Goal: Task Accomplishment & Management: Use online tool/utility

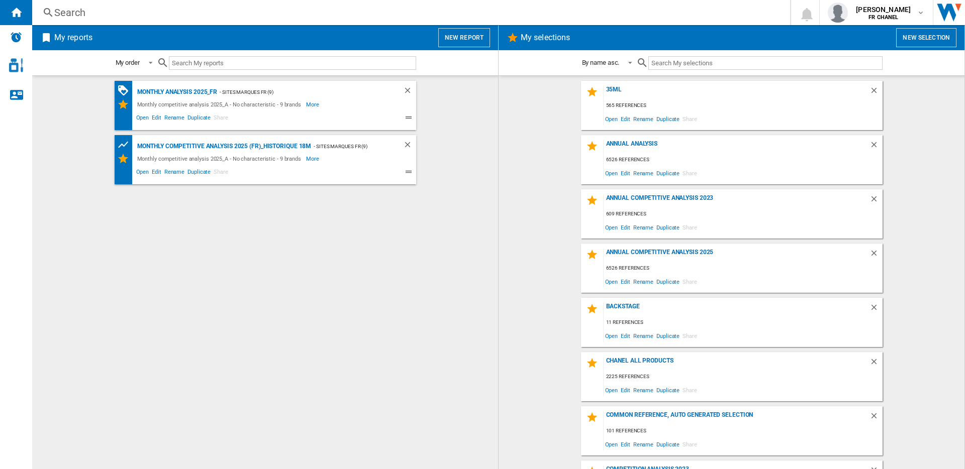
click at [458, 40] on button "New report" at bounding box center [464, 37] width 52 height 19
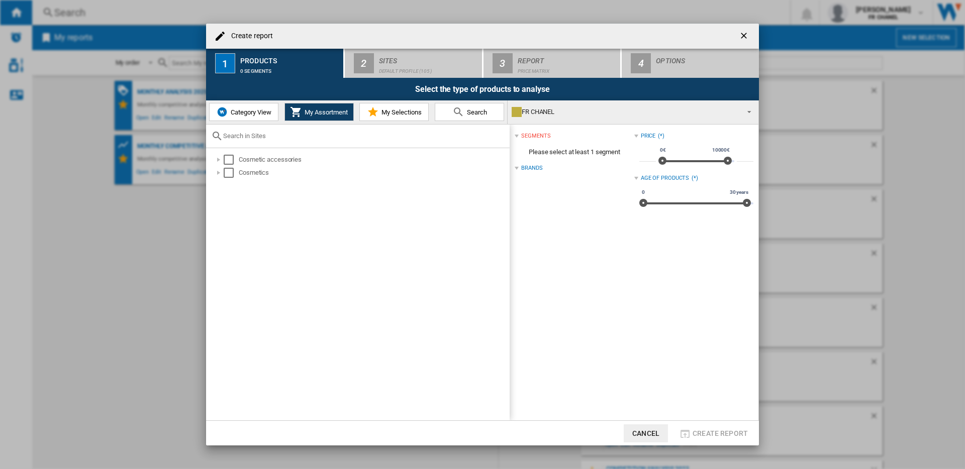
click at [403, 112] on span "My Selections" at bounding box center [400, 113] width 43 height 8
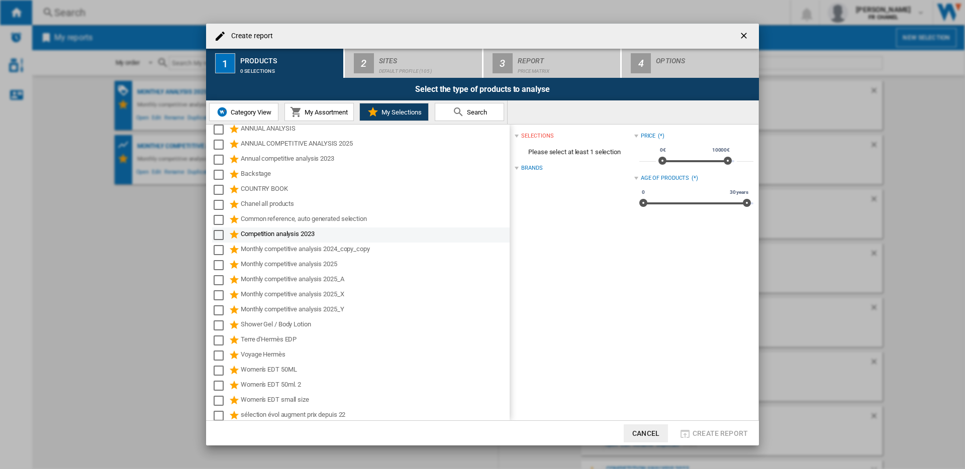
scroll to position [25, 0]
click at [743, 33] on ng-md-icon "getI18NText('BUTTONS.CLOSE_DIALOG')" at bounding box center [745, 37] width 12 height 12
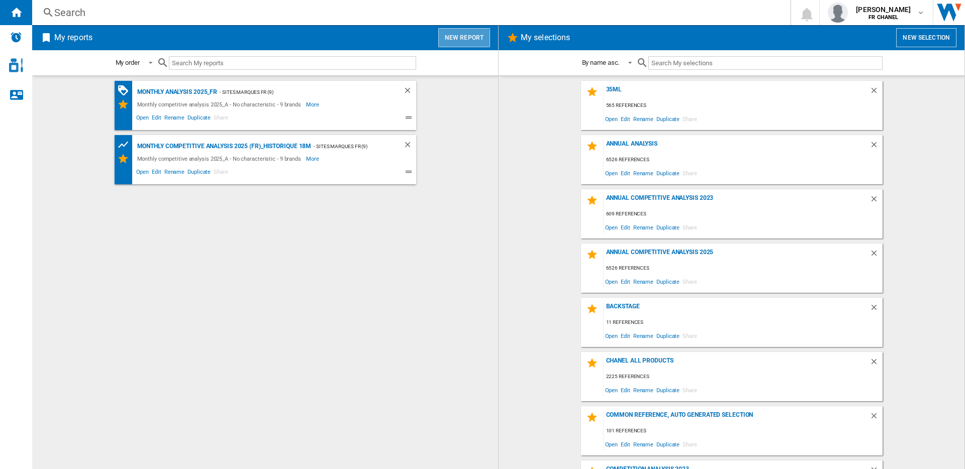
click at [460, 42] on button "New report" at bounding box center [464, 37] width 52 height 19
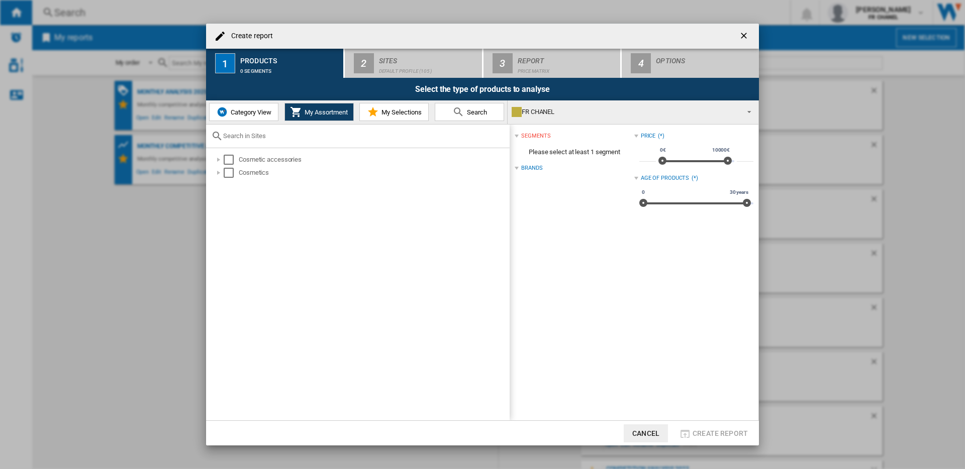
click at [393, 109] on span "My Selections" at bounding box center [400, 113] width 43 height 8
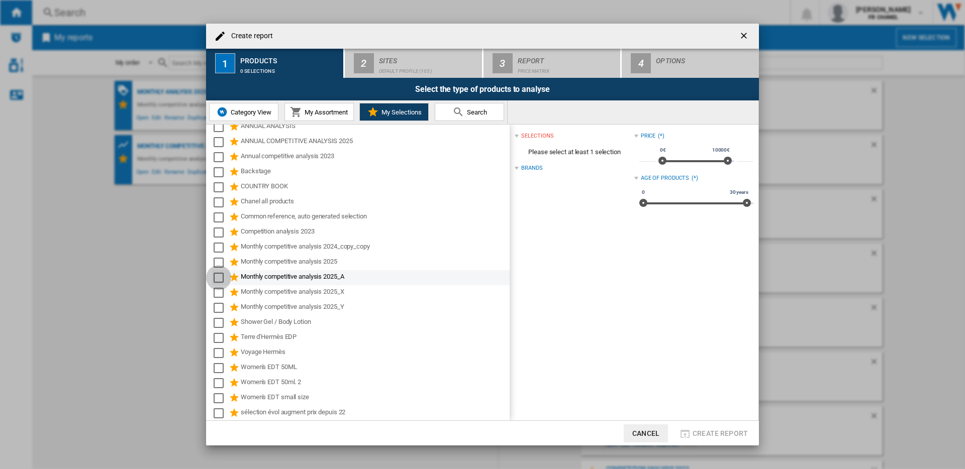
click at [220, 276] on div "Select" at bounding box center [219, 278] width 10 height 10
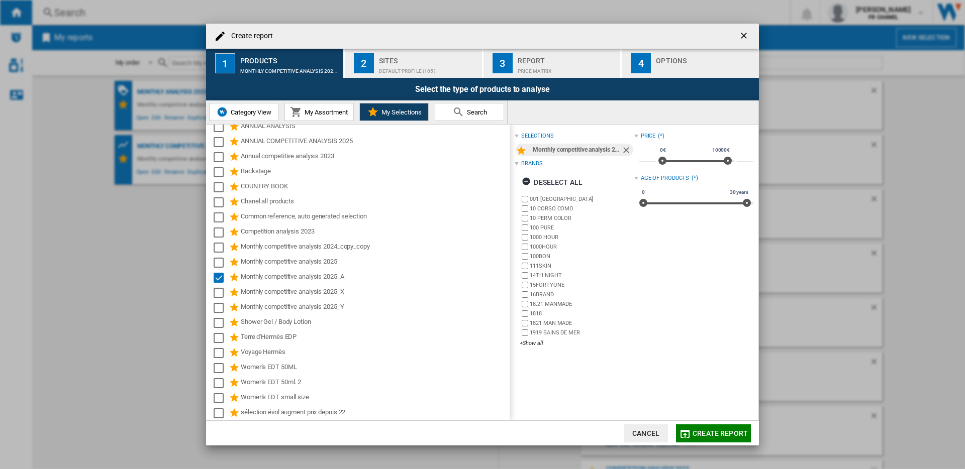
click at [427, 67] on div "Default profile (105)" at bounding box center [428, 68] width 99 height 11
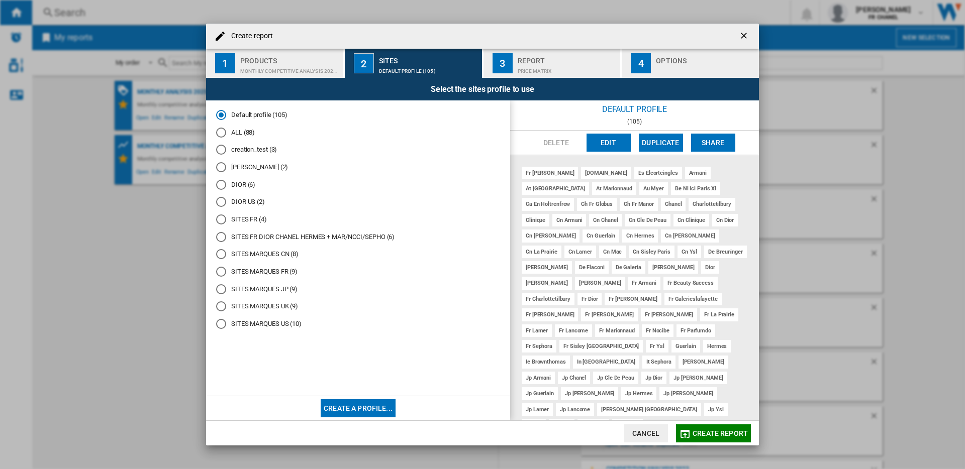
click at [221, 310] on div "SITES MARQUES UK (9)" at bounding box center [221, 307] width 10 height 10
click at [533, 68] on div "Price Matrix" at bounding box center [567, 68] width 99 height 11
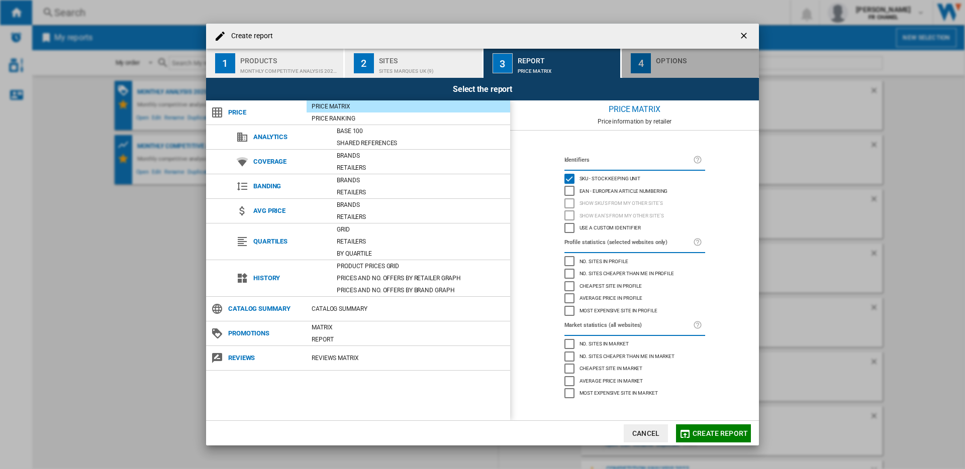
click at [650, 70] on div "4" at bounding box center [641, 63] width 20 height 20
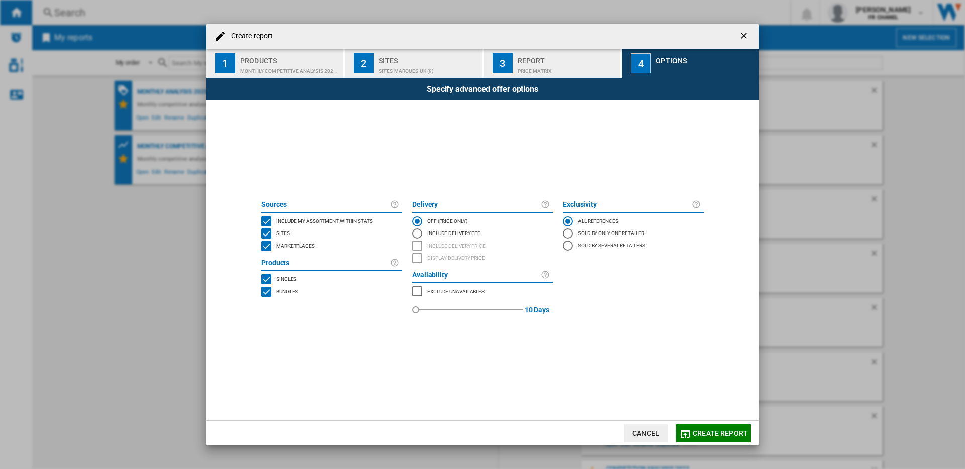
click at [269, 247] on div "MARKETPLACES" at bounding box center [266, 246] width 10 height 10
click at [697, 433] on span "Create report" at bounding box center [720, 434] width 55 height 8
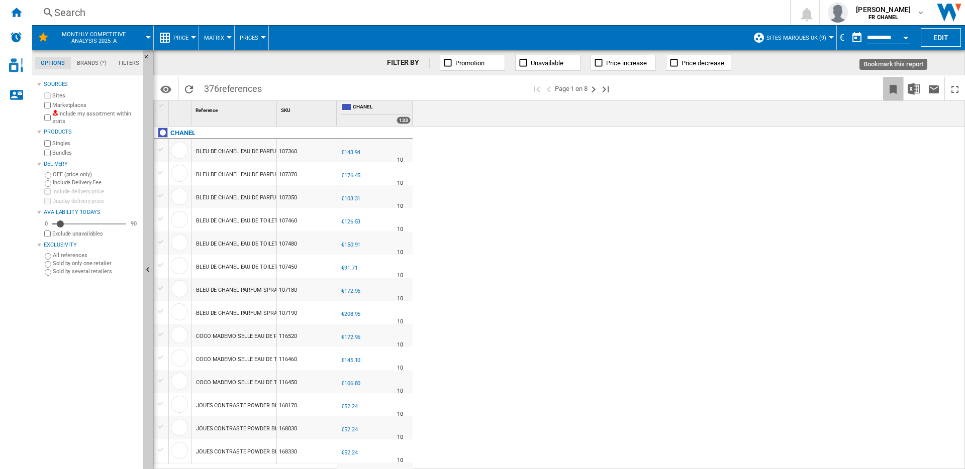
click at [894, 92] on ng-md-icon "Bookmark this report" at bounding box center [893, 89] width 12 height 12
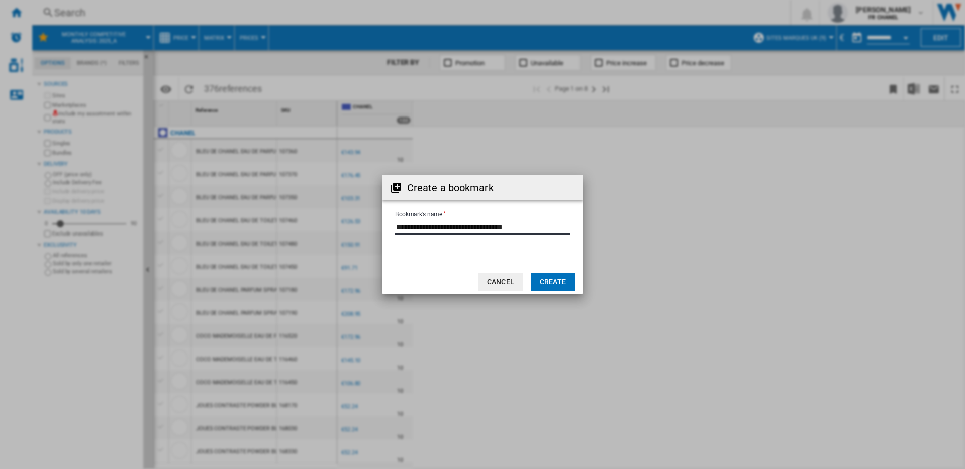
click at [534, 228] on input "Bookmark's name" at bounding box center [482, 227] width 175 height 15
type input "**********"
click at [556, 278] on button "Create" at bounding box center [553, 282] width 44 height 18
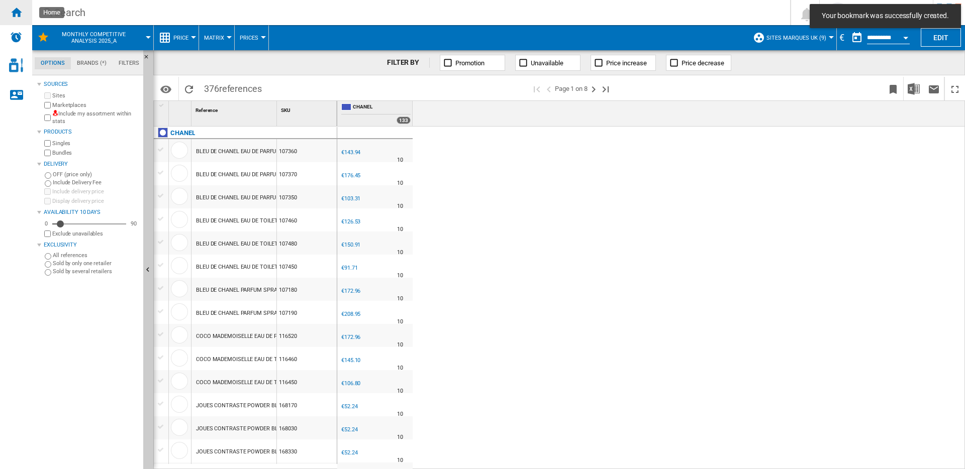
click at [22, 18] on div "Home" at bounding box center [16, 12] width 32 height 25
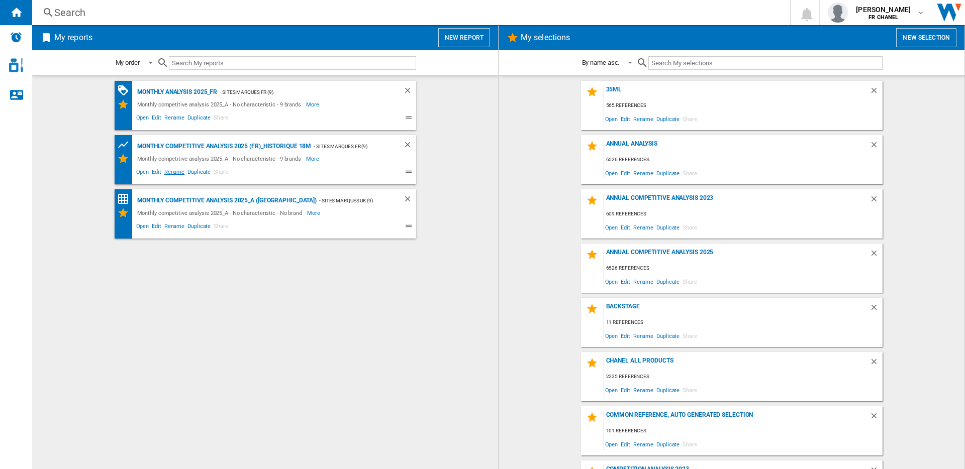
click at [173, 173] on span "Rename" at bounding box center [174, 173] width 23 height 12
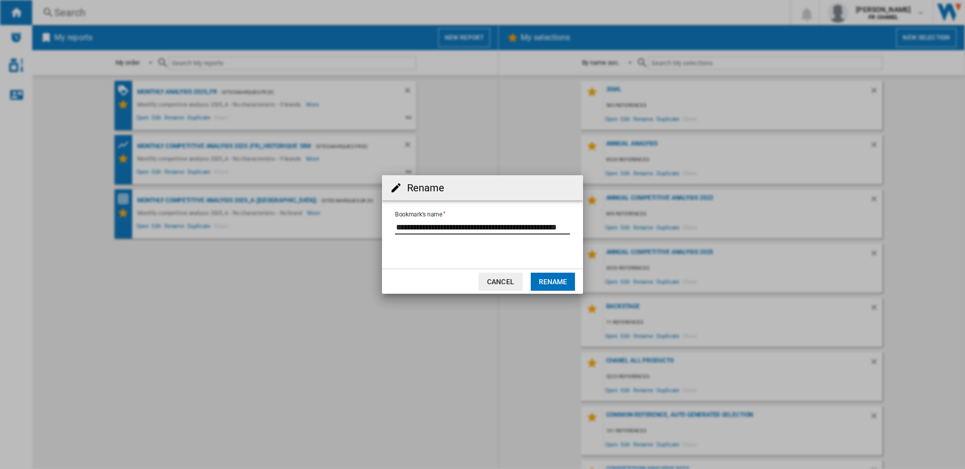
drag, startPoint x: 431, startPoint y: 227, endPoint x: 470, endPoint y: 227, distance: 39.2
click at [470, 227] on input "Bookmark's name" at bounding box center [482, 227] width 175 height 15
drag, startPoint x: 457, startPoint y: 226, endPoint x: 387, endPoint y: 224, distance: 69.9
click at [387, 224] on form "Bookmark's name" at bounding box center [482, 229] width 201 height 38
type input "**********"
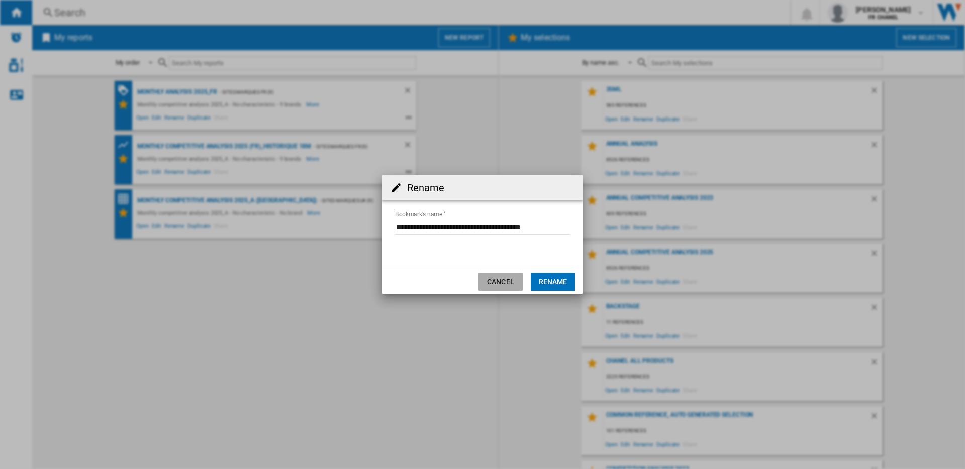
click at [508, 281] on button "Cancel" at bounding box center [501, 282] width 44 height 18
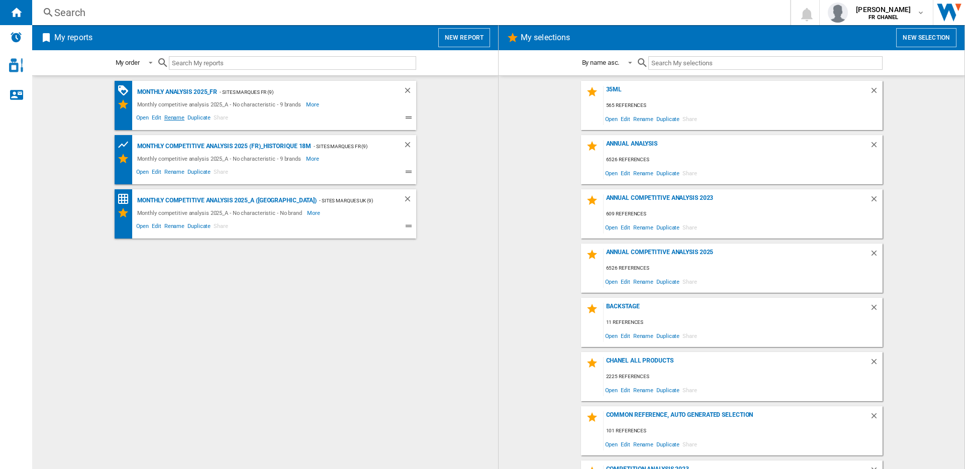
click at [180, 118] on span "Rename" at bounding box center [174, 119] width 23 height 12
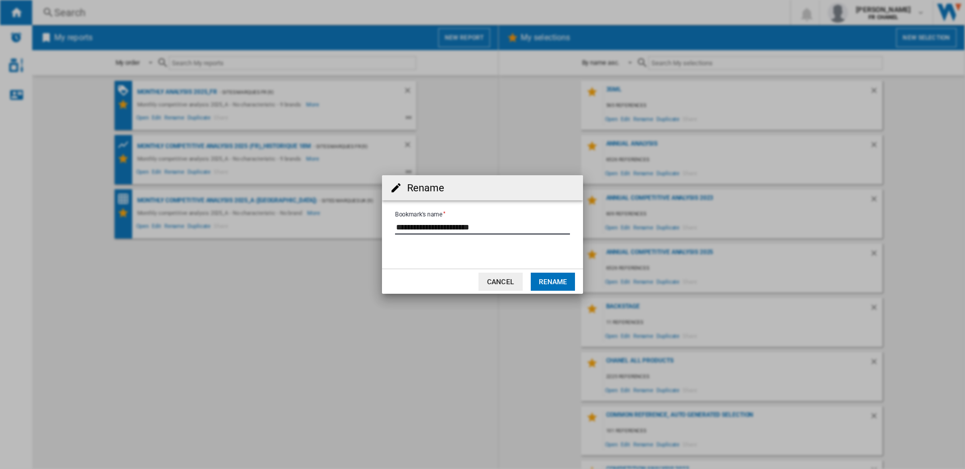
drag, startPoint x: 515, startPoint y: 230, endPoint x: 361, endPoint y: 221, distance: 153.5
click at [361, 221] on div "Rename Bookmark's name Cancel Rename" at bounding box center [482, 234] width 965 height 469
click at [496, 280] on button "Cancel" at bounding box center [501, 282] width 44 height 18
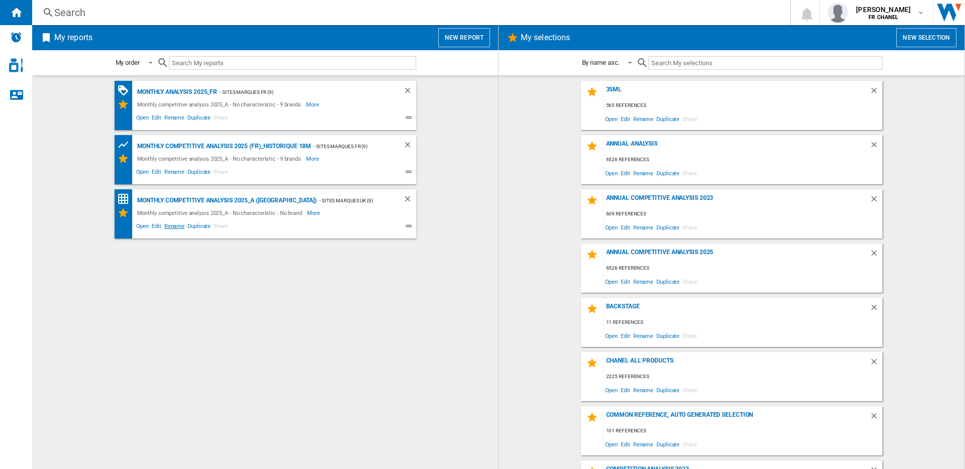
click at [173, 228] on span "Rename" at bounding box center [174, 228] width 23 height 12
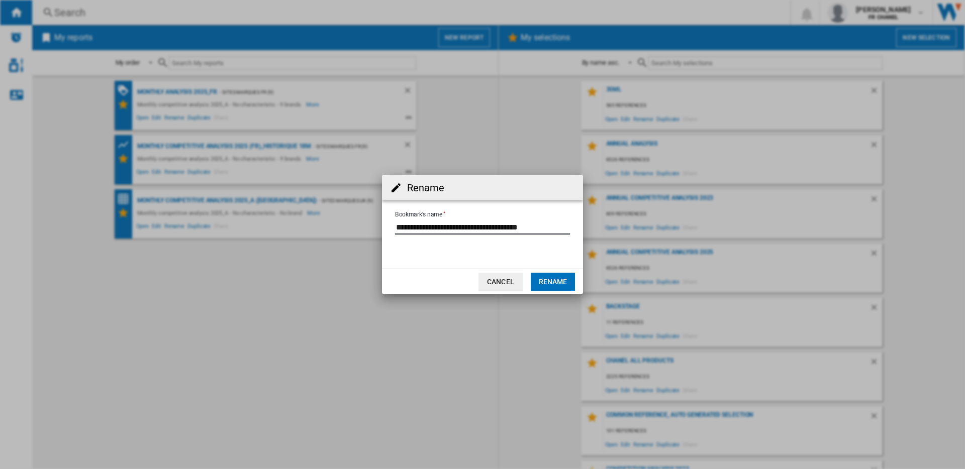
drag, startPoint x: 530, startPoint y: 227, endPoint x: 379, endPoint y: 223, distance: 150.8
click at [379, 223] on div "Rename Bookmark's name Cancel Rename" at bounding box center [482, 234] width 965 height 469
paste input "**********"
type input "**********"
click at [561, 286] on button "Rename" at bounding box center [553, 282] width 44 height 18
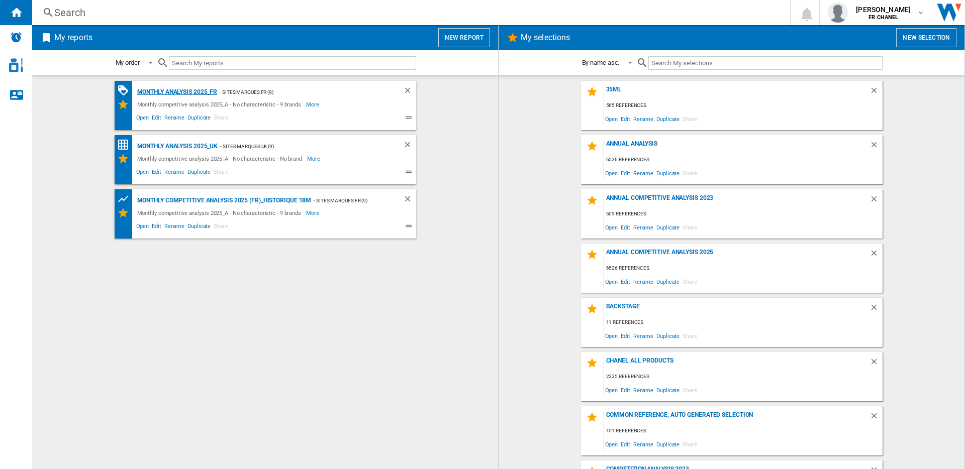
click at [165, 91] on div "Monthly Analysis 2025_FR" at bounding box center [176, 92] width 83 height 13
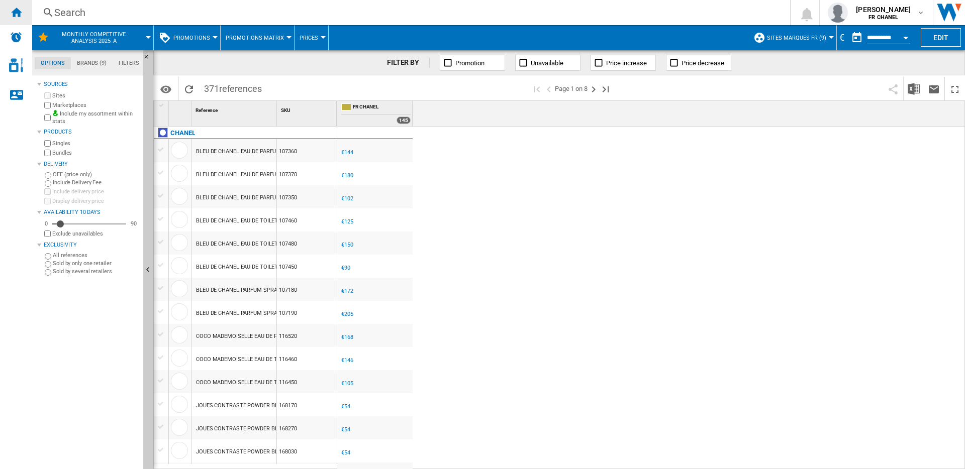
click at [16, 19] on div "Home" at bounding box center [16, 12] width 32 height 25
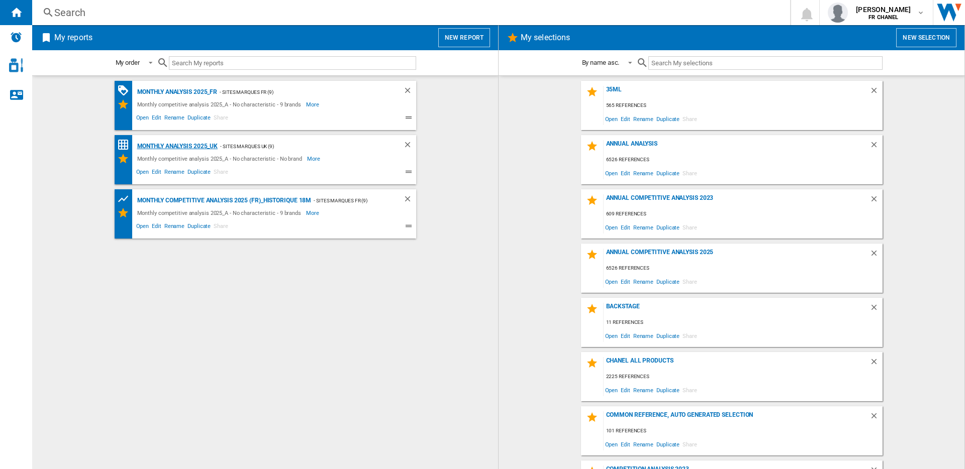
click at [188, 146] on div "Monthly Analysis 2025_UK" at bounding box center [176, 146] width 83 height 13
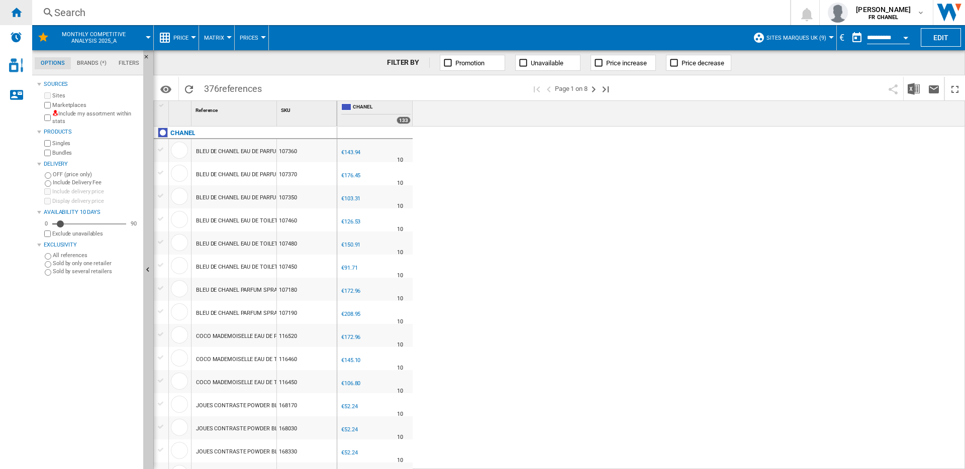
click at [20, 17] on ng-md-icon "Home" at bounding box center [16, 12] width 12 height 12
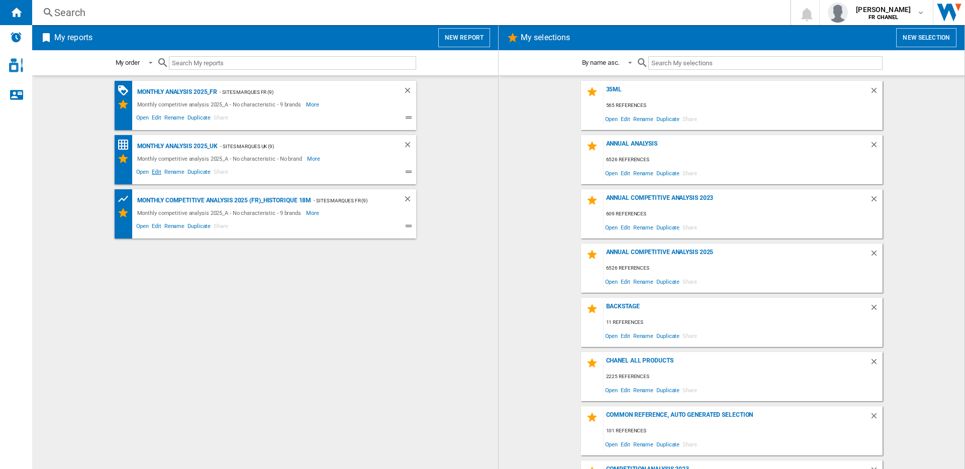
click at [156, 170] on span "Edit" at bounding box center [156, 173] width 13 height 12
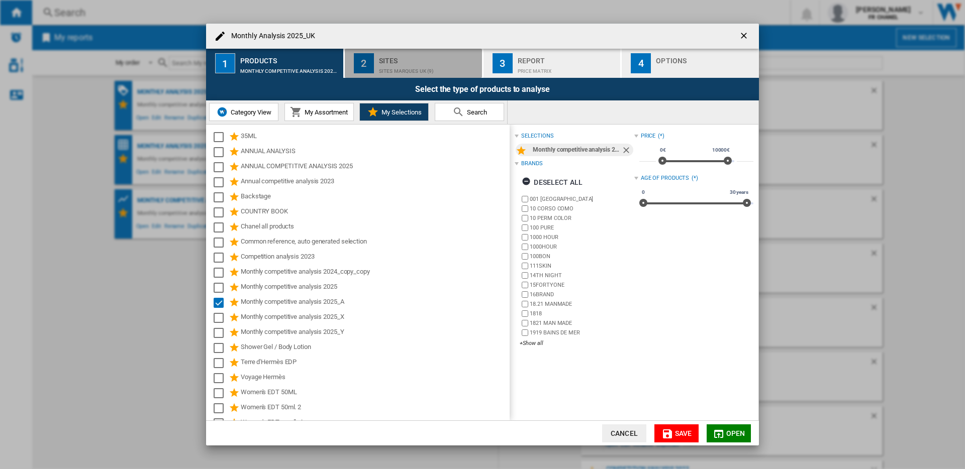
click at [418, 68] on div "SITES MARQUES UK (9)" at bounding box center [428, 68] width 99 height 11
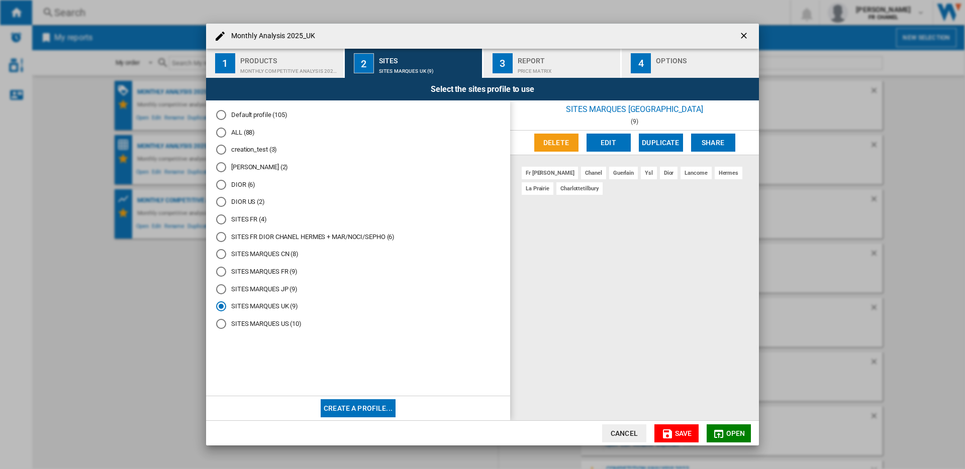
click at [554, 71] on div "Price Matrix" at bounding box center [567, 68] width 99 height 11
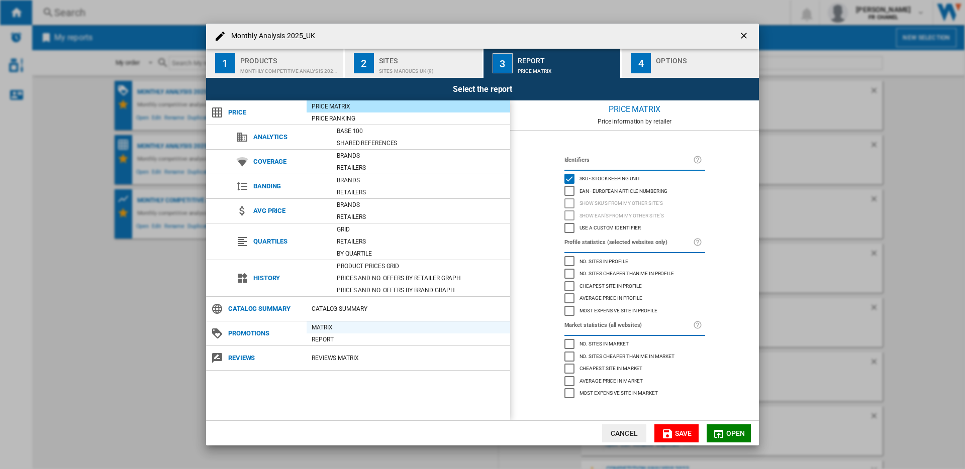
click at [337, 329] on div "Matrix" at bounding box center [409, 328] width 204 height 10
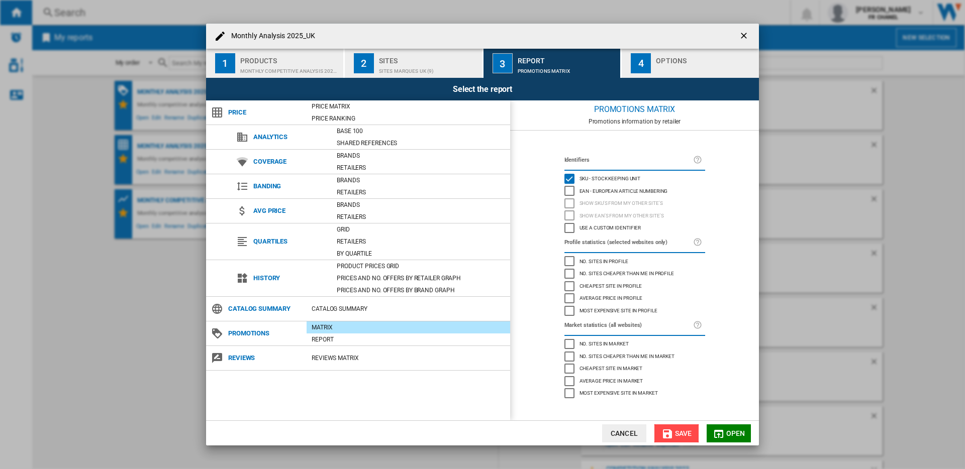
click at [680, 434] on span "Save" at bounding box center [683, 434] width 17 height 8
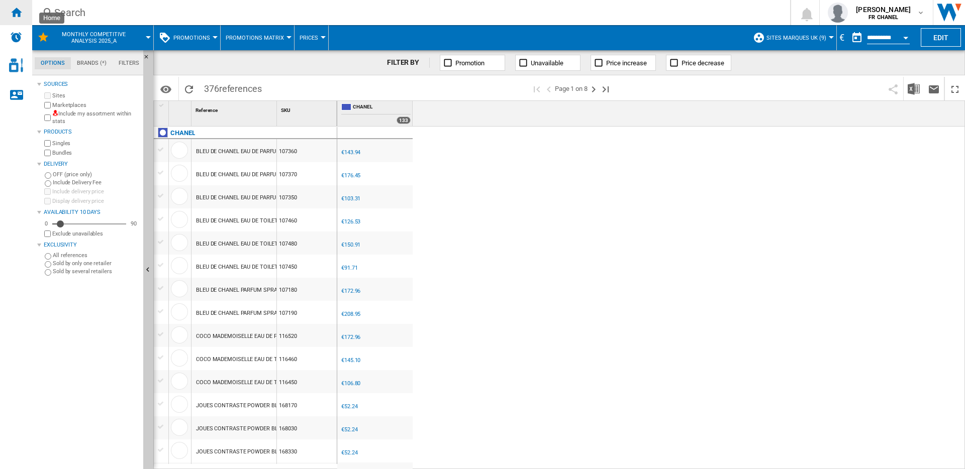
click at [14, 12] on ng-md-icon "Home" at bounding box center [16, 12] width 12 height 12
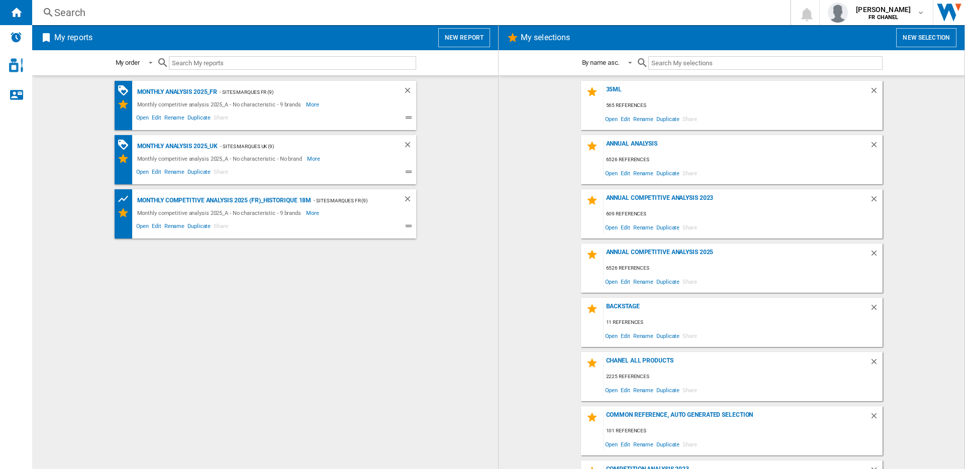
click at [466, 40] on button "New report" at bounding box center [464, 37] width 52 height 19
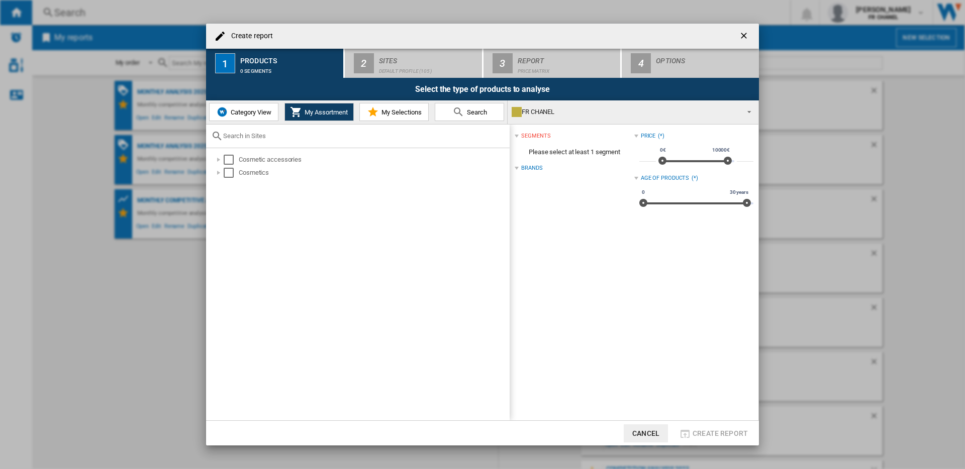
click at [400, 111] on span "My Selections" at bounding box center [400, 113] width 43 height 8
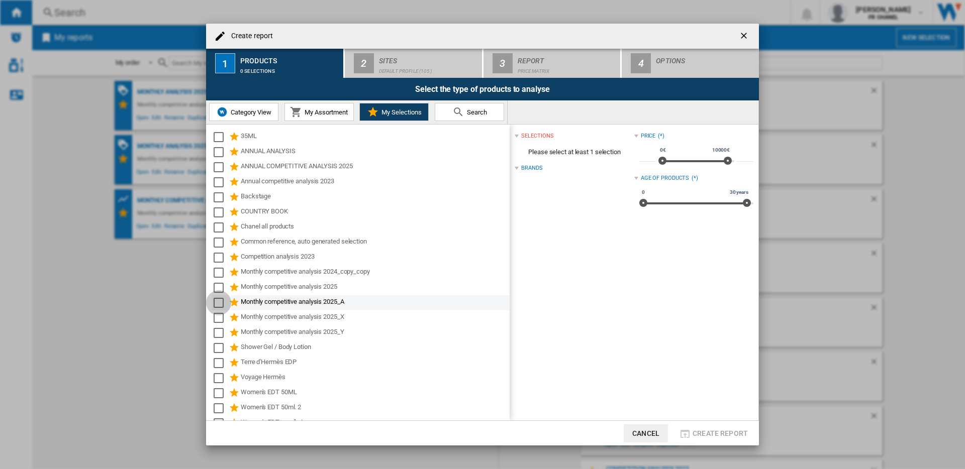
click at [220, 303] on div "Select" at bounding box center [219, 303] width 10 height 10
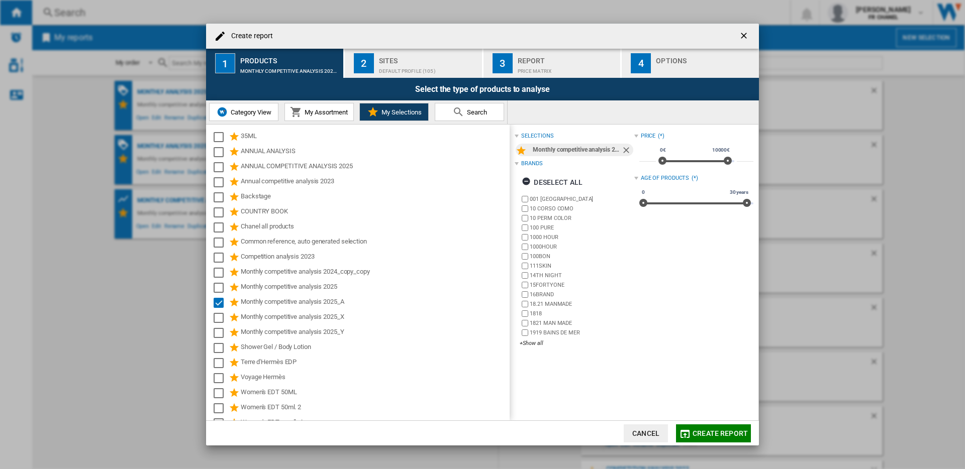
click at [438, 69] on div "Default profile (105)" at bounding box center [428, 68] width 99 height 11
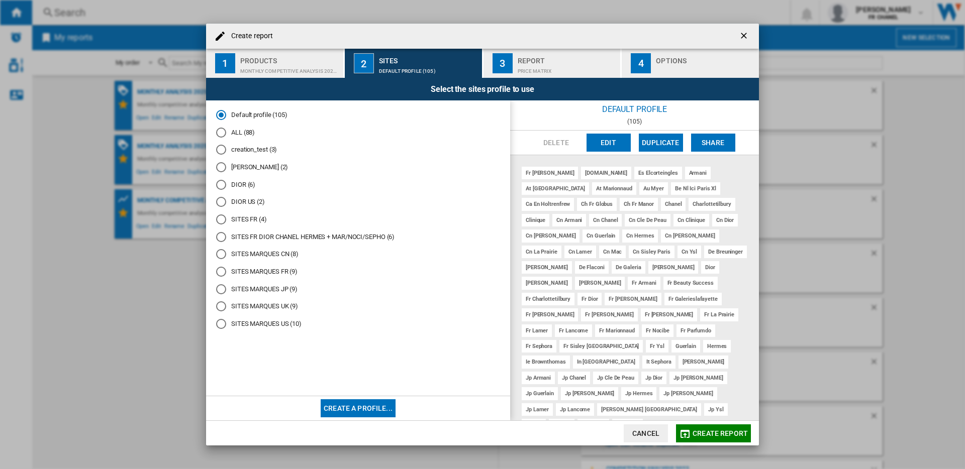
click at [221, 327] on div "SITES MARQUES US (10)" at bounding box center [221, 324] width 10 height 10
click at [557, 63] on div "Price Matrix" at bounding box center [567, 68] width 99 height 11
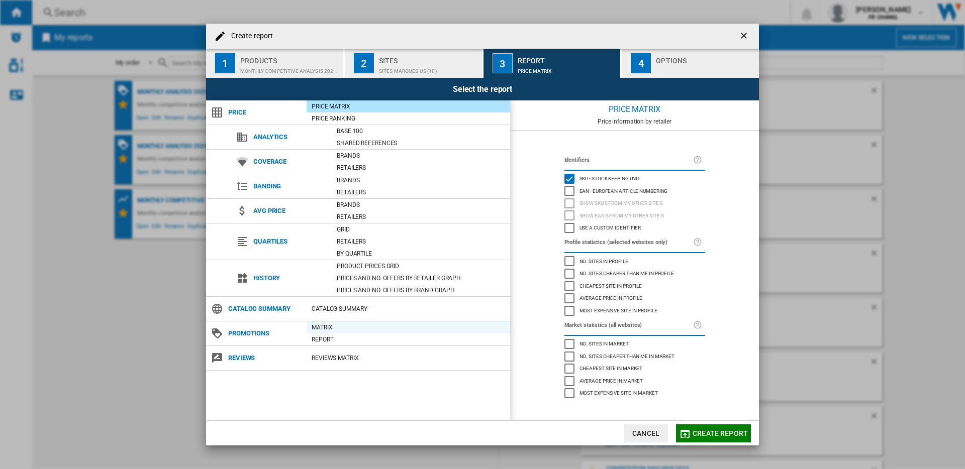
click at [336, 329] on div "Matrix" at bounding box center [409, 328] width 204 height 10
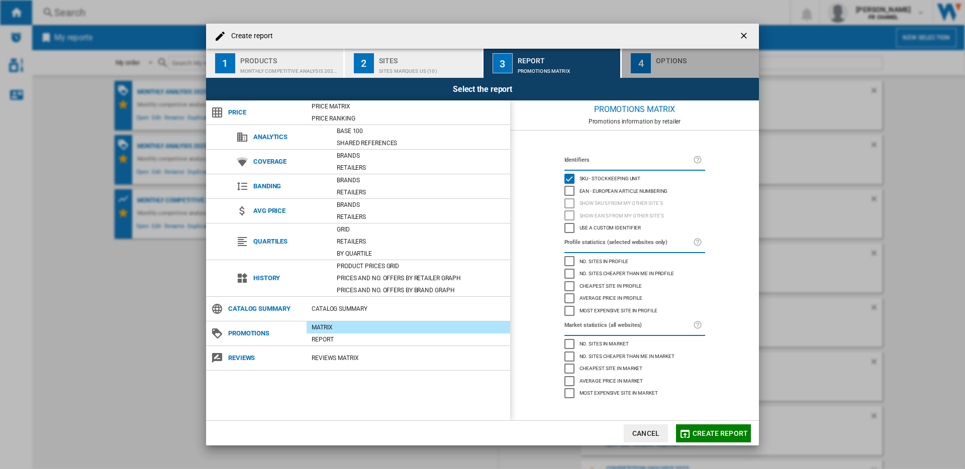
click at [692, 68] on div "Create report ..." at bounding box center [705, 68] width 99 height 11
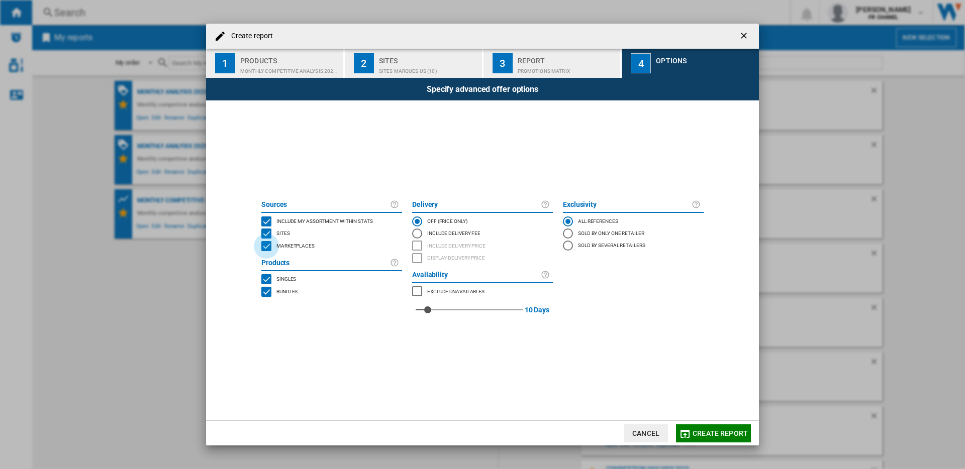
click at [265, 246] on div "MARKETPLACES" at bounding box center [266, 246] width 10 height 10
click at [700, 436] on span "Create report" at bounding box center [720, 434] width 55 height 8
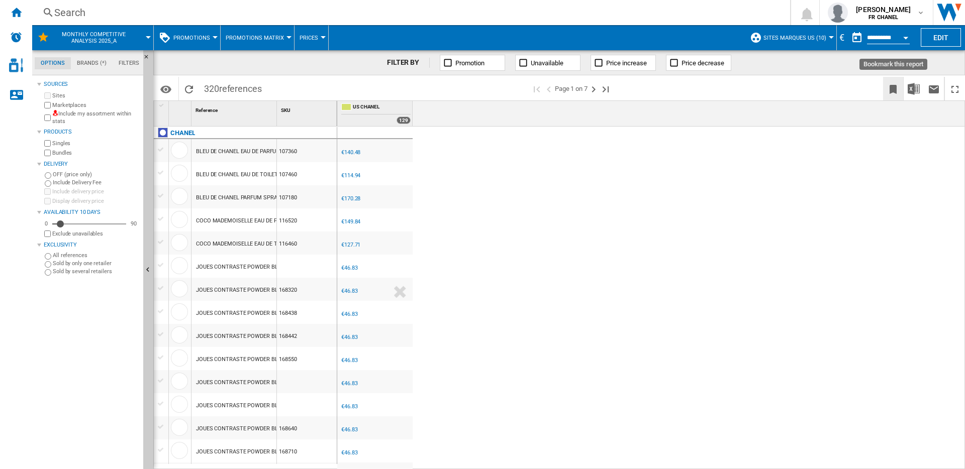
click at [891, 92] on ng-md-icon "Bookmark this report" at bounding box center [893, 89] width 12 height 12
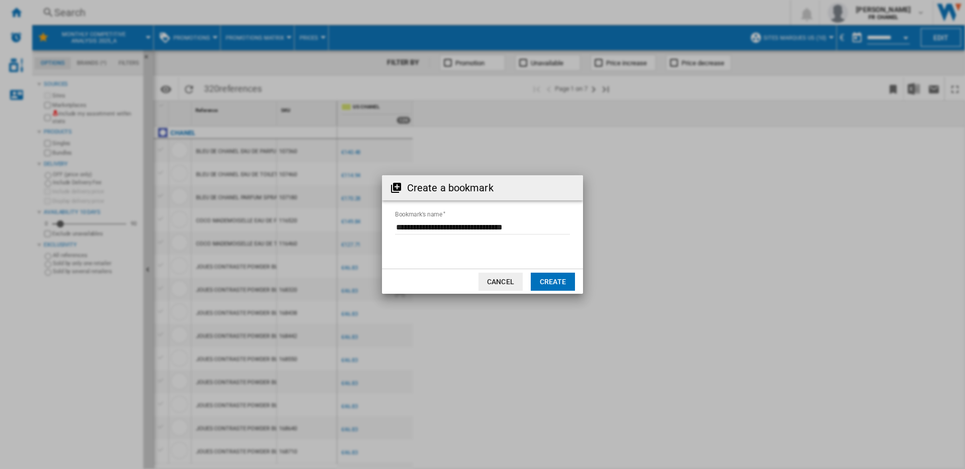
click at [551, 287] on button "Create" at bounding box center [553, 282] width 44 height 18
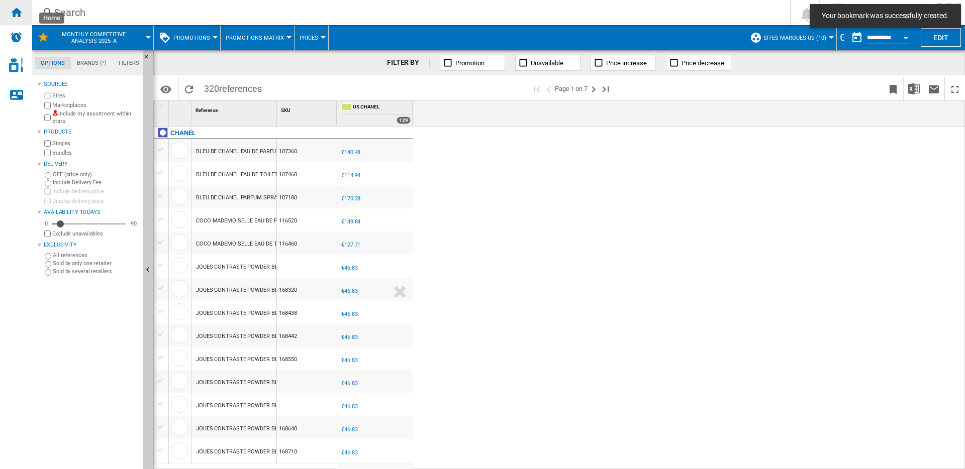
click at [8, 12] on div "Home" at bounding box center [16, 12] width 32 height 25
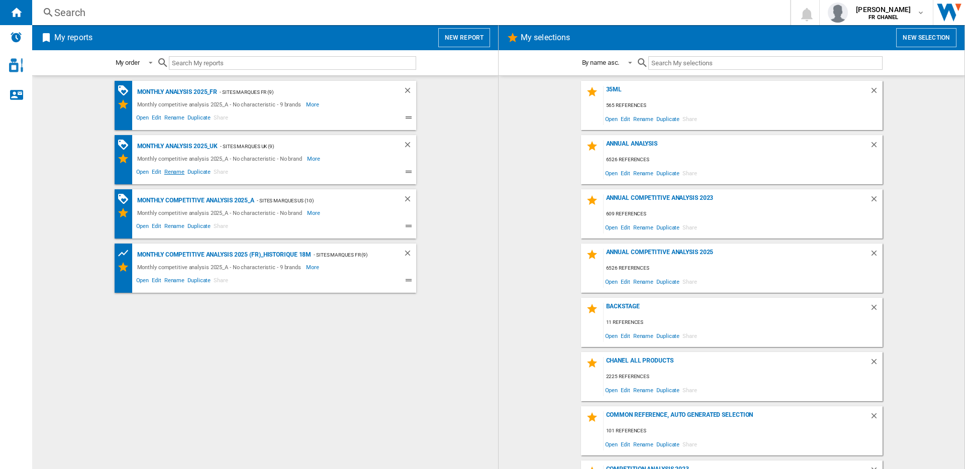
click at [169, 172] on span "Rename" at bounding box center [174, 173] width 23 height 12
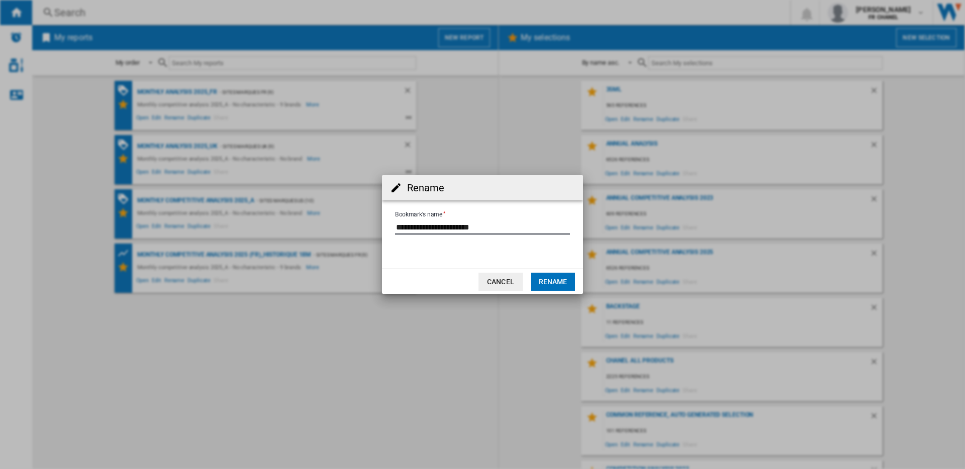
drag, startPoint x: 504, startPoint y: 228, endPoint x: 385, endPoint y: 228, distance: 119.1
click at [385, 228] on form "Bookmark's name" at bounding box center [482, 229] width 201 height 38
click at [505, 279] on button "Cancel" at bounding box center [501, 282] width 44 height 18
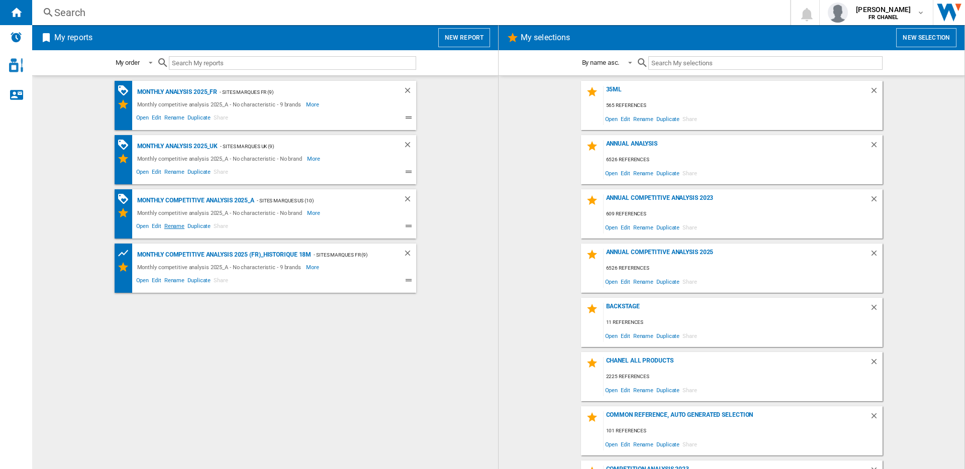
click at [170, 226] on span "Rename" at bounding box center [174, 228] width 23 height 12
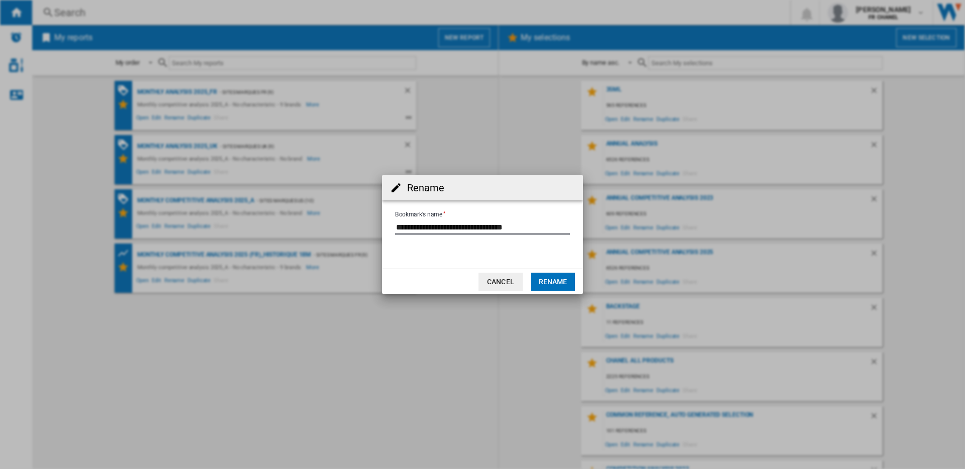
drag, startPoint x: 543, startPoint y: 227, endPoint x: 387, endPoint y: 224, distance: 156.3
click at [387, 224] on form "Bookmark's name" at bounding box center [482, 229] width 201 height 38
paste input "**********"
click at [486, 229] on input "Bookmark's name" at bounding box center [482, 227] width 175 height 15
type input "**********"
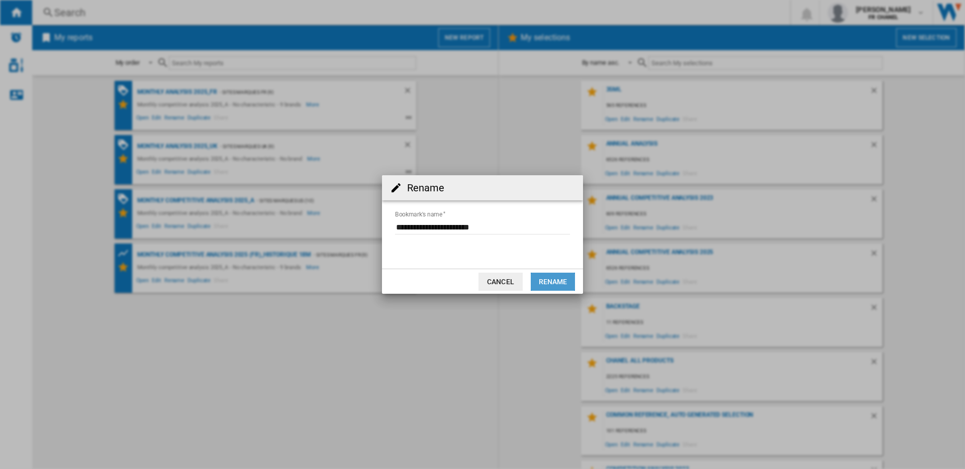
click at [548, 278] on button "Rename" at bounding box center [553, 282] width 44 height 18
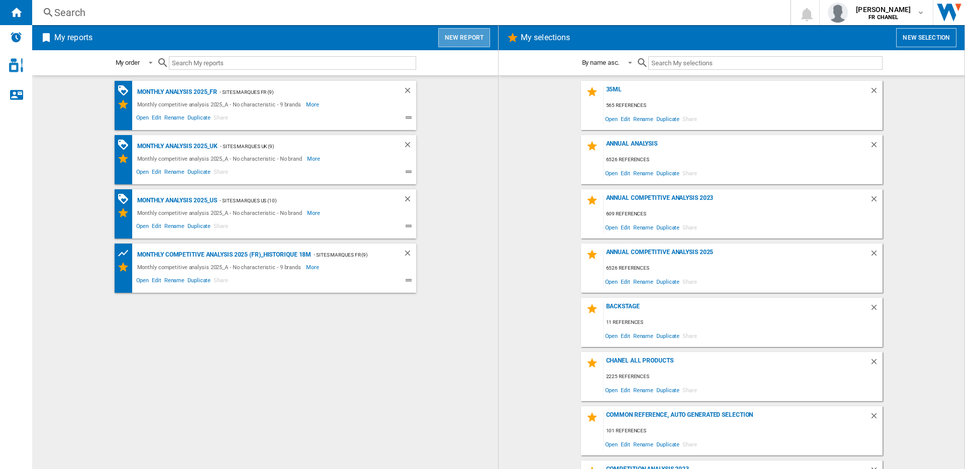
click at [469, 41] on button "New report" at bounding box center [464, 37] width 52 height 19
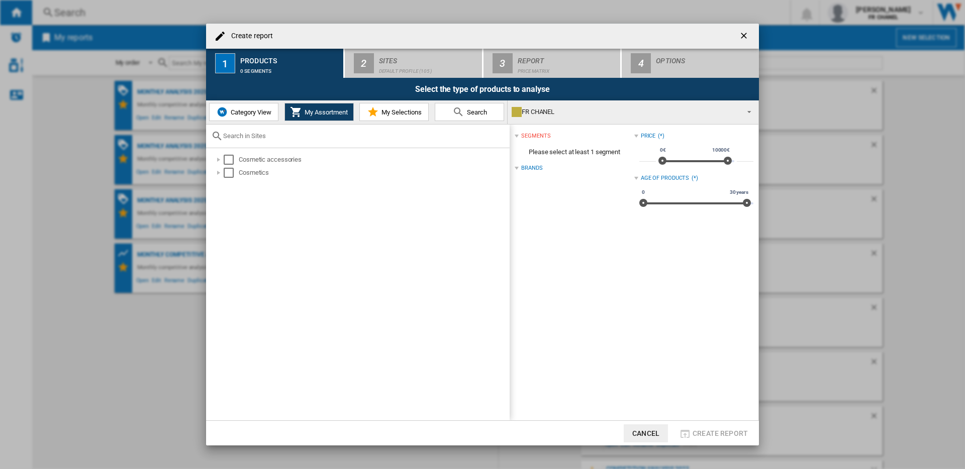
click at [376, 109] on md-icon "Create report ..." at bounding box center [373, 112] width 12 height 12
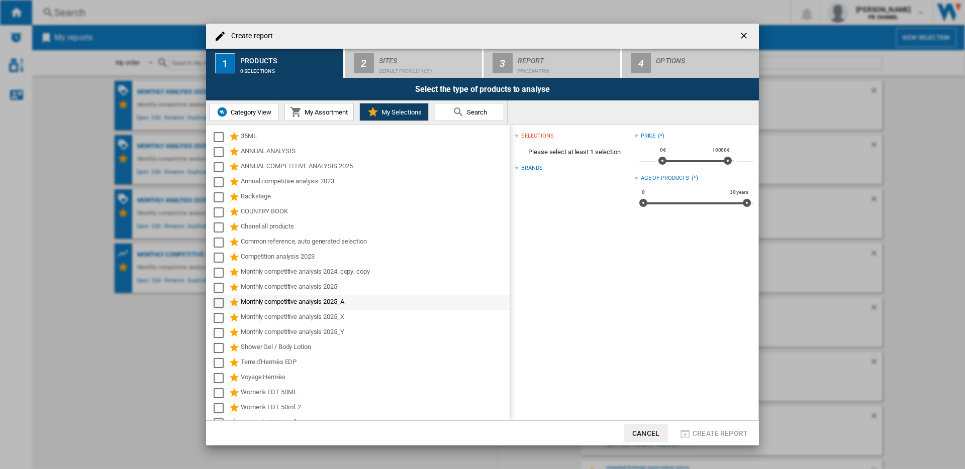
click at [224, 304] on md-checkbox "Select" at bounding box center [221, 303] width 15 height 12
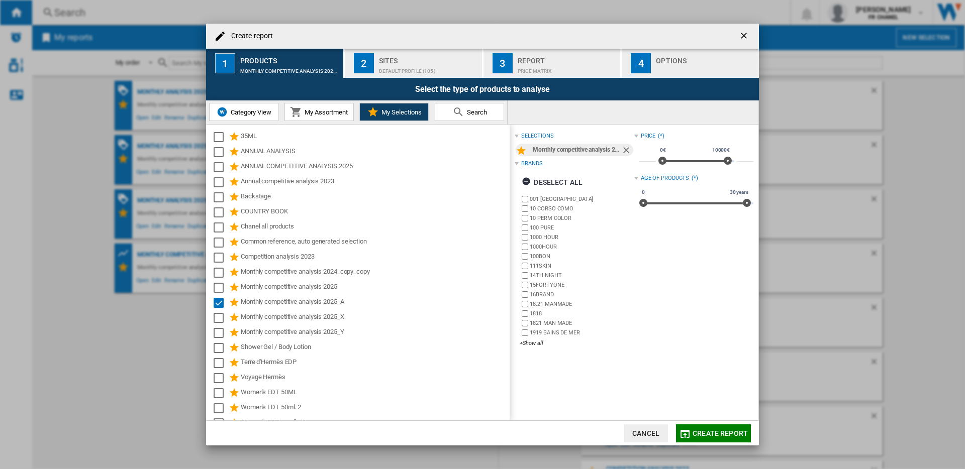
click at [414, 69] on div "Default profile (105)" at bounding box center [428, 68] width 99 height 11
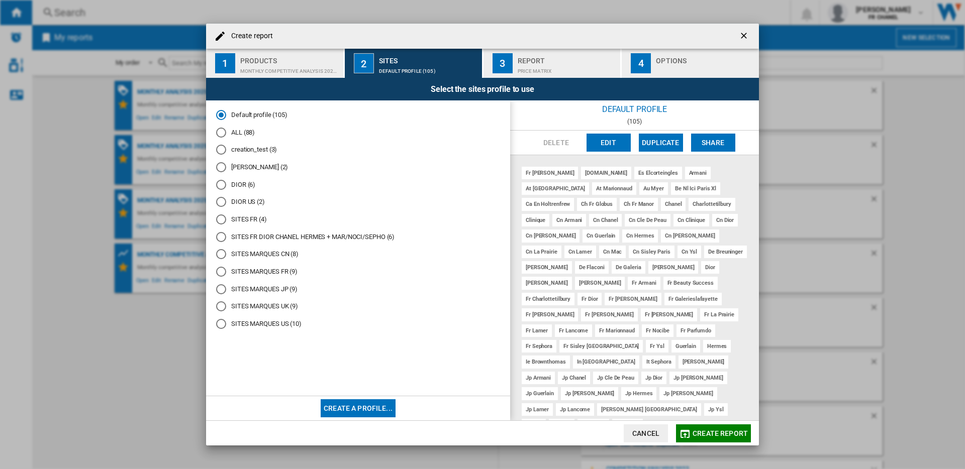
click at [221, 292] on div "SITES MARQUES JP (9)" at bounding box center [221, 289] width 10 height 10
click at [519, 73] on button "3 Report Price Matrix" at bounding box center [553, 63] width 138 height 29
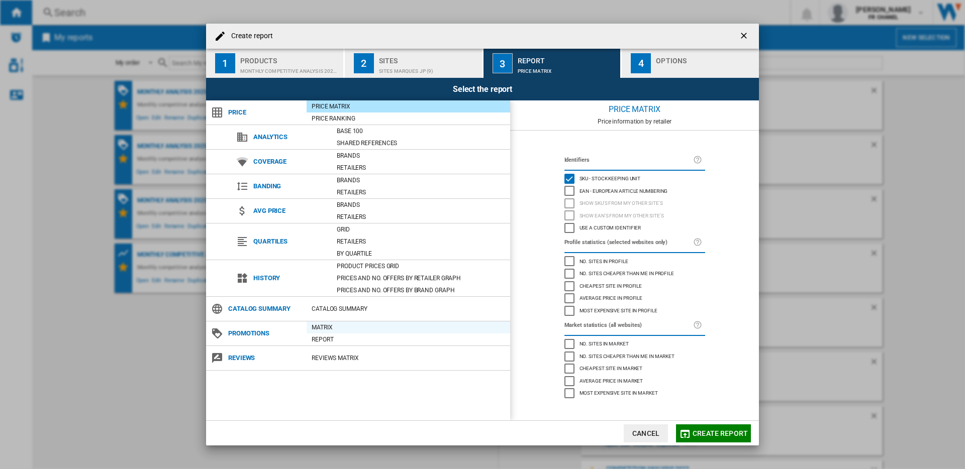
click at [327, 327] on div "Matrix" at bounding box center [409, 328] width 204 height 10
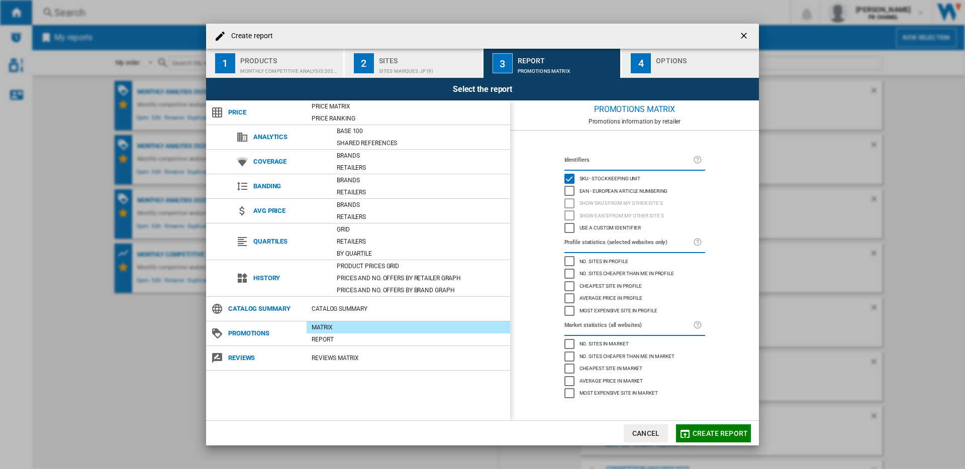
click at [638, 62] on div "4" at bounding box center [641, 63] width 20 height 20
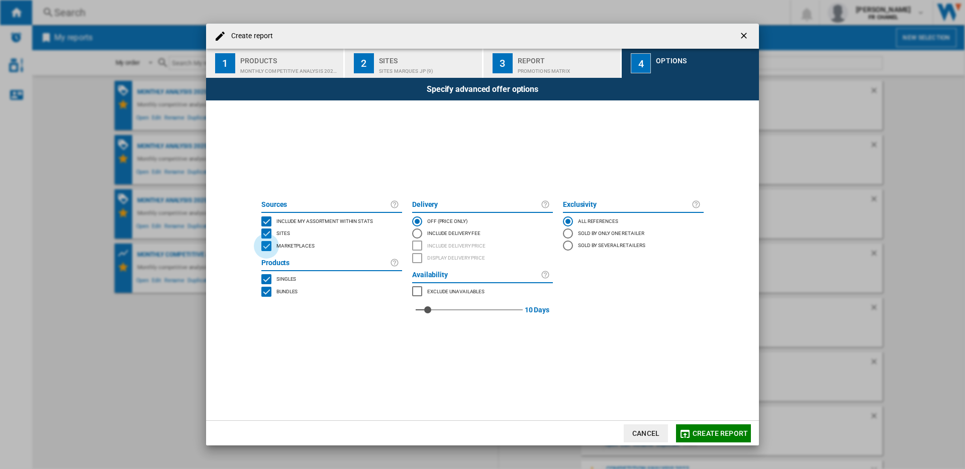
click at [266, 247] on div "MARKETPLACES" at bounding box center [266, 246] width 10 height 10
click at [696, 438] on button "Create report" at bounding box center [713, 434] width 75 height 18
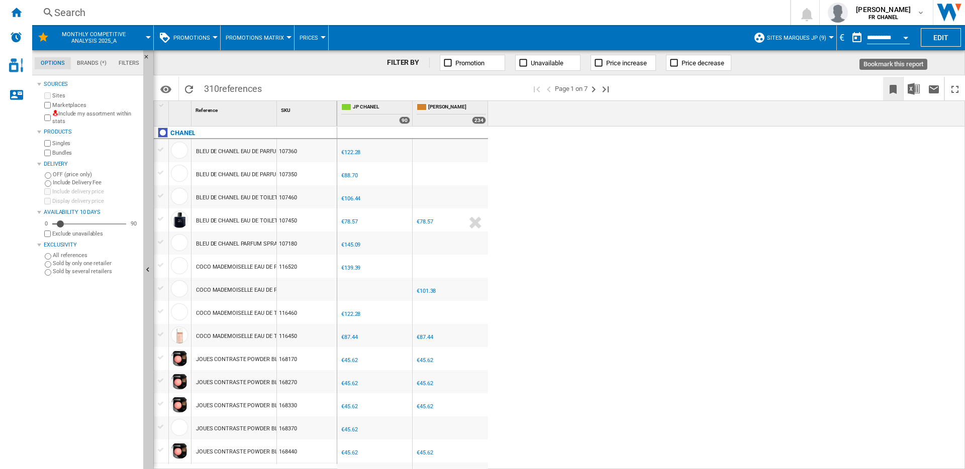
click at [889, 88] on ng-md-icon "Bookmark this report" at bounding box center [893, 89] width 12 height 12
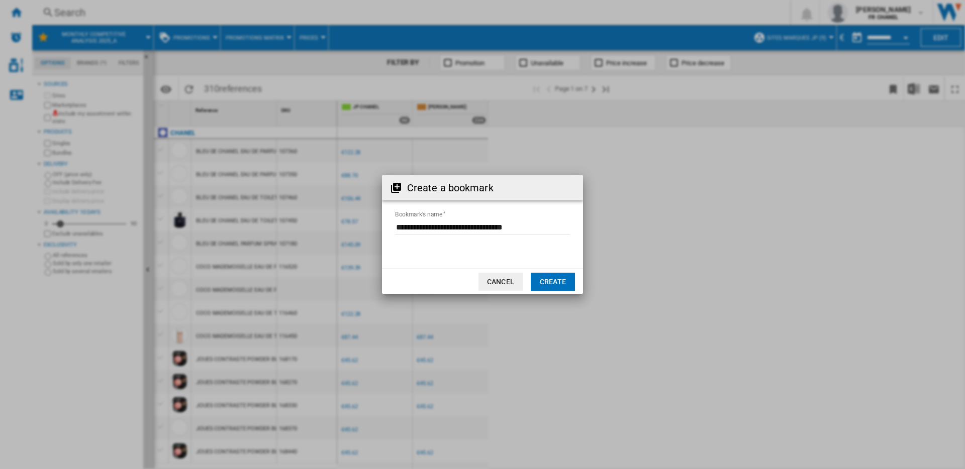
click at [550, 277] on button "Create" at bounding box center [553, 282] width 44 height 18
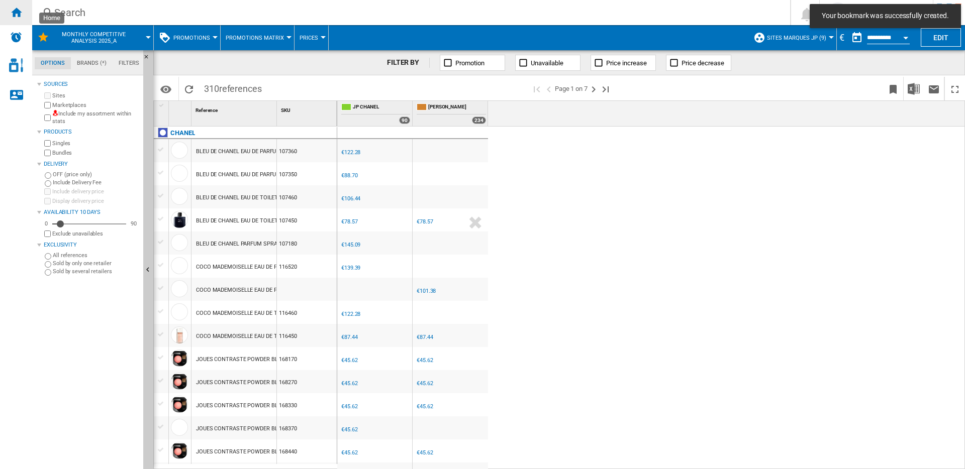
click at [18, 17] on ng-md-icon "Home" at bounding box center [16, 12] width 12 height 12
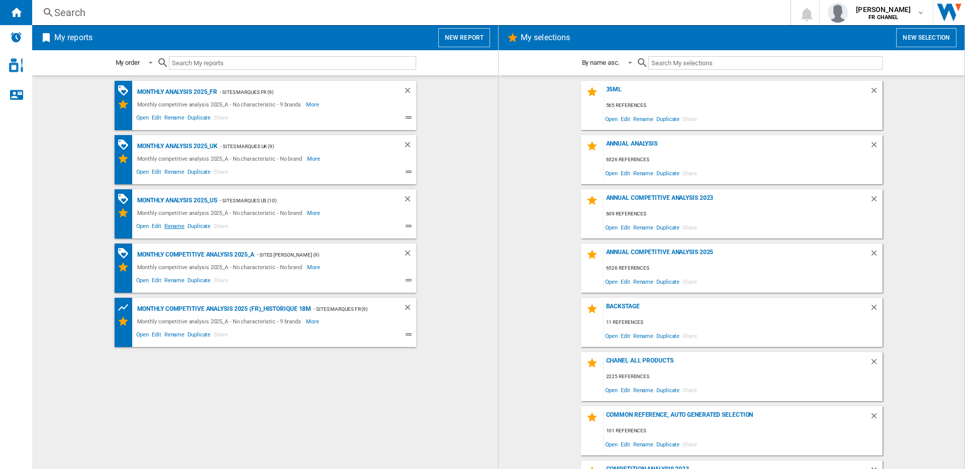
click at [177, 227] on span "Rename" at bounding box center [174, 228] width 23 height 12
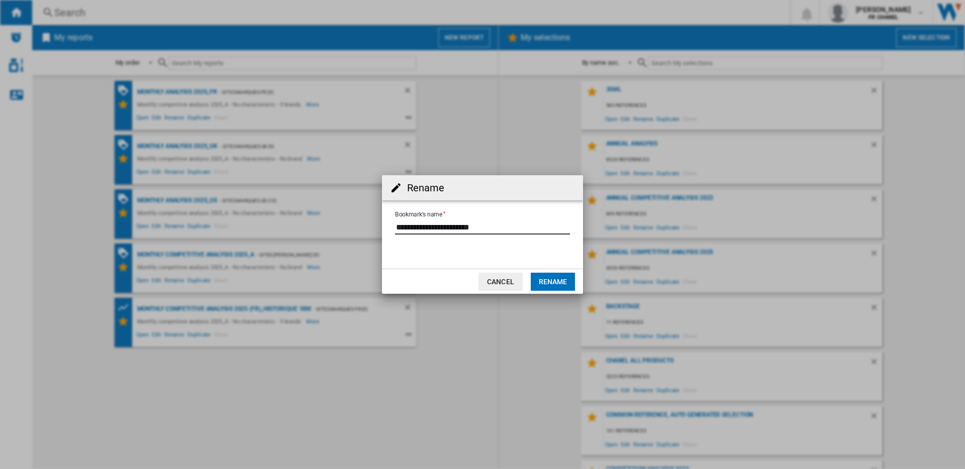
drag, startPoint x: 499, startPoint y: 226, endPoint x: 365, endPoint y: 222, distance: 133.7
click at [365, 222] on div "Rename Bookmark's name Cancel Rename" at bounding box center [482, 234] width 965 height 469
click at [495, 279] on button "Cancel" at bounding box center [501, 282] width 44 height 18
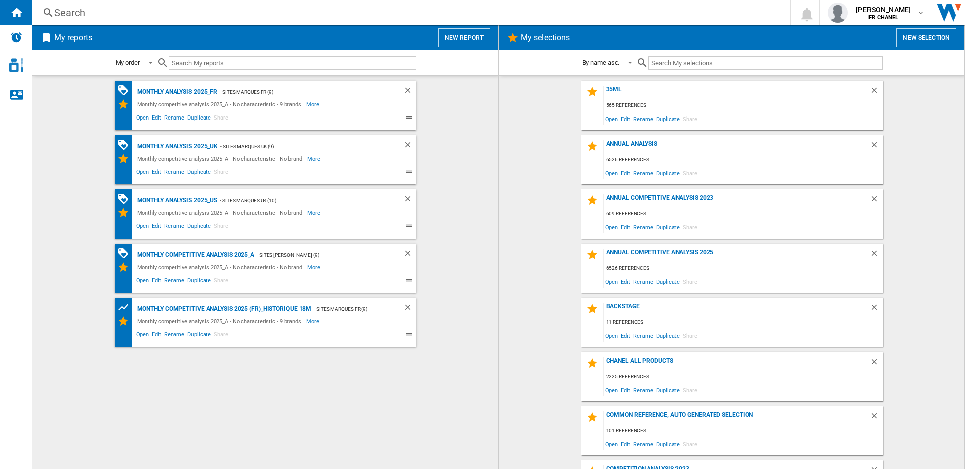
click at [170, 280] on span "Rename" at bounding box center [174, 282] width 23 height 12
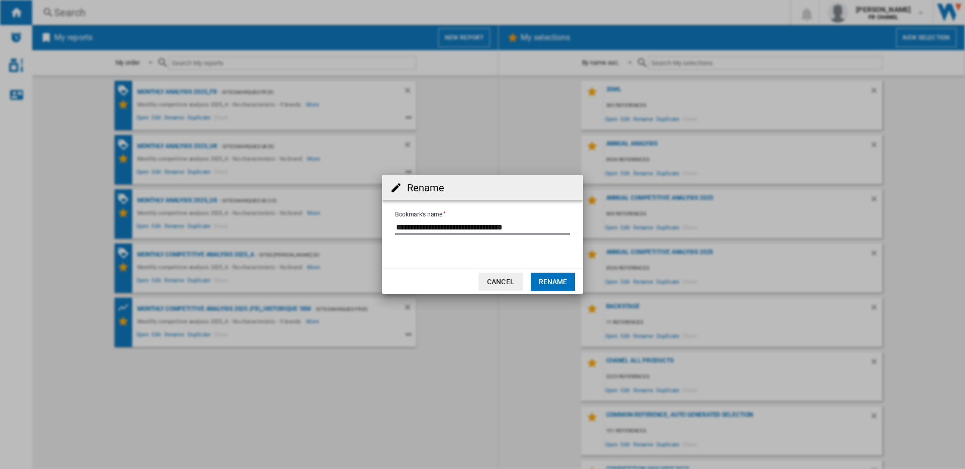
drag, startPoint x: 535, startPoint y: 227, endPoint x: 363, endPoint y: 225, distance: 171.9
click at [363, 225] on div "Rename Bookmark's name Cancel Rename" at bounding box center [482, 234] width 965 height 469
paste input "**********"
drag, startPoint x: 481, startPoint y: 227, endPoint x: 494, endPoint y: 227, distance: 13.1
click at [494, 227] on input "Bookmark's name" at bounding box center [482, 227] width 175 height 15
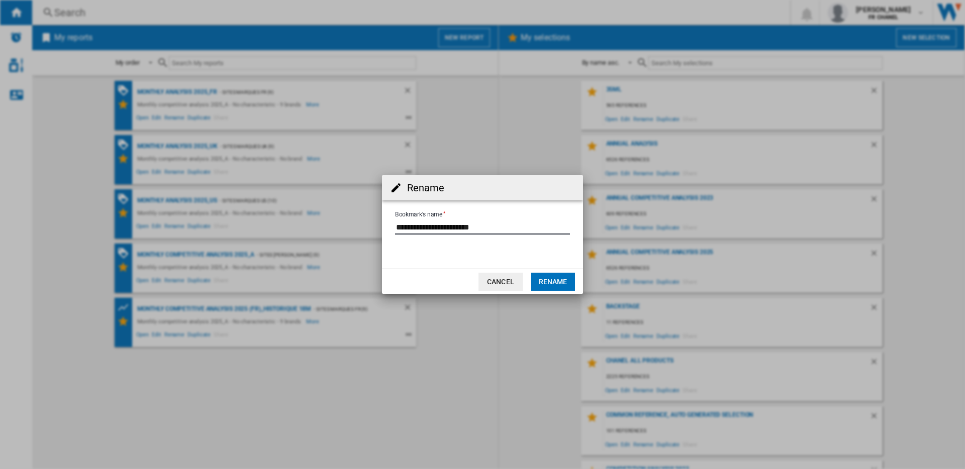
type input "**********"
click at [556, 277] on button "Rename" at bounding box center [553, 282] width 44 height 18
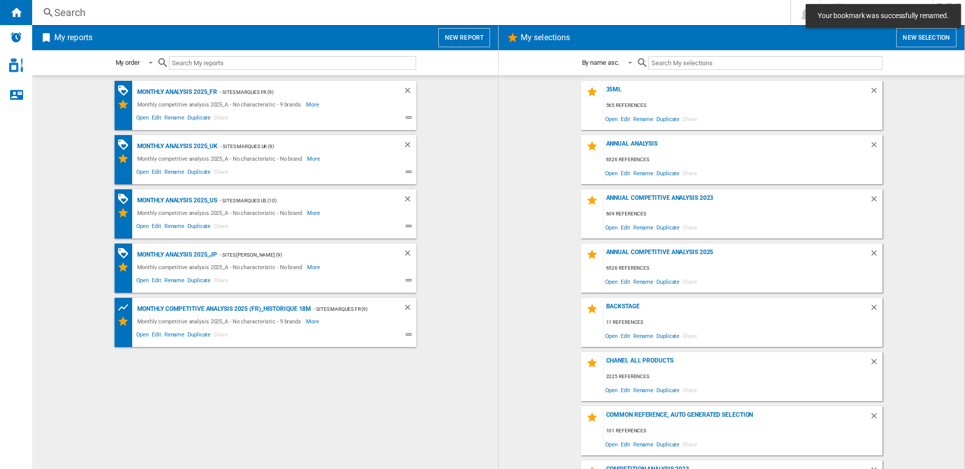
click at [450, 40] on button "New report" at bounding box center [464, 37] width 52 height 19
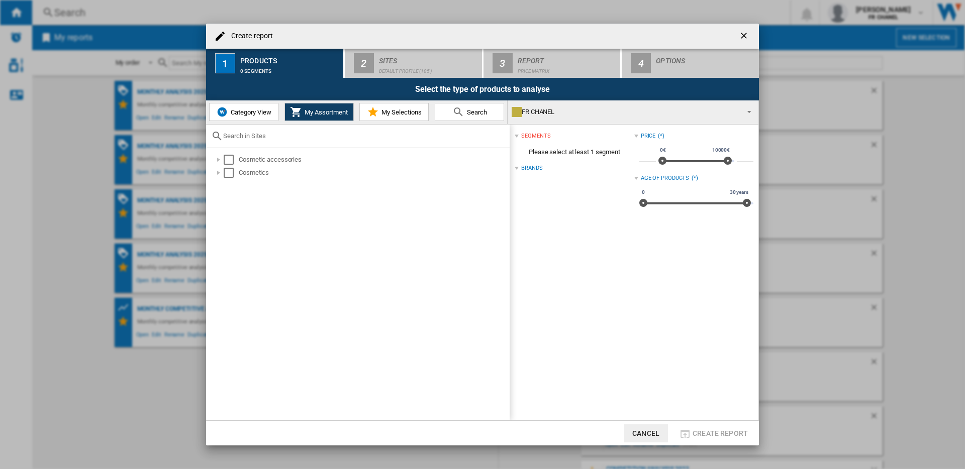
click at [374, 115] on md-icon "Create report ..." at bounding box center [373, 112] width 12 height 12
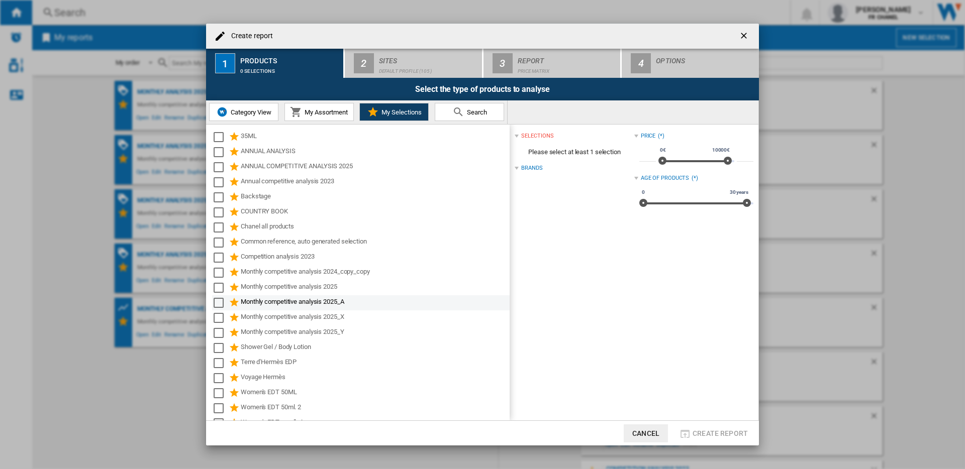
drag, startPoint x: 223, startPoint y: 304, endPoint x: 228, endPoint y: 302, distance: 5.4
click at [223, 304] on div "Select" at bounding box center [219, 303] width 10 height 10
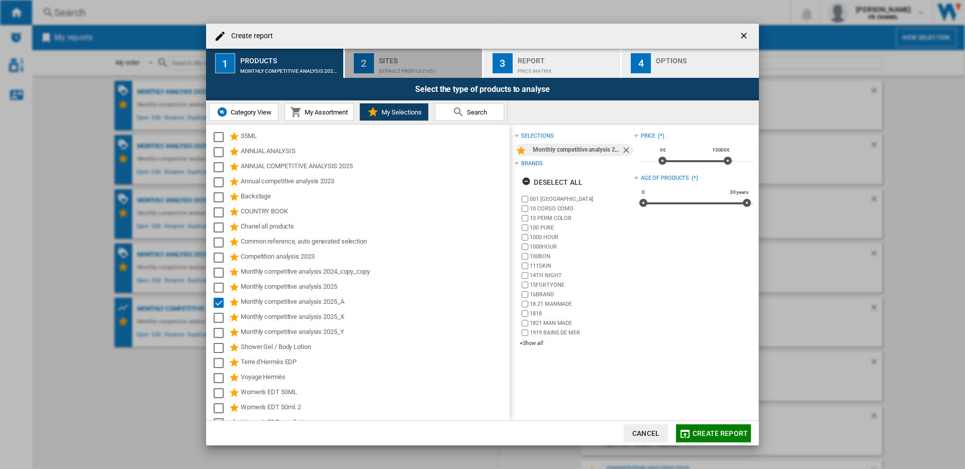
click at [452, 69] on div "Default profile (105)" at bounding box center [428, 68] width 99 height 11
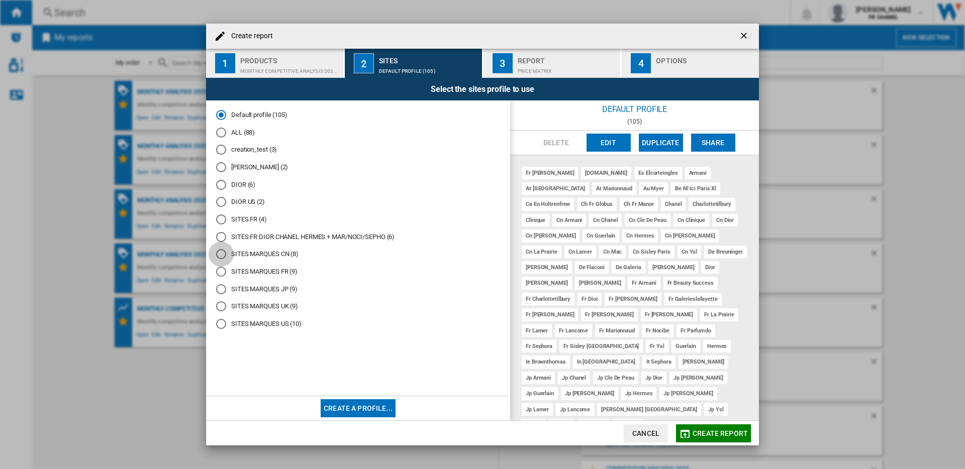
click at [223, 259] on div "SITES MARQUES CN (8)" at bounding box center [221, 254] width 10 height 10
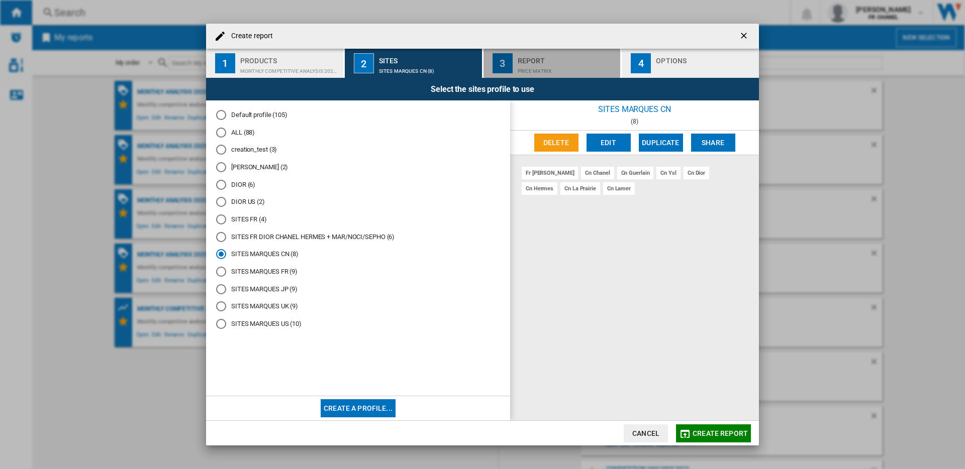
click at [565, 69] on div "Price Matrix" at bounding box center [567, 68] width 99 height 11
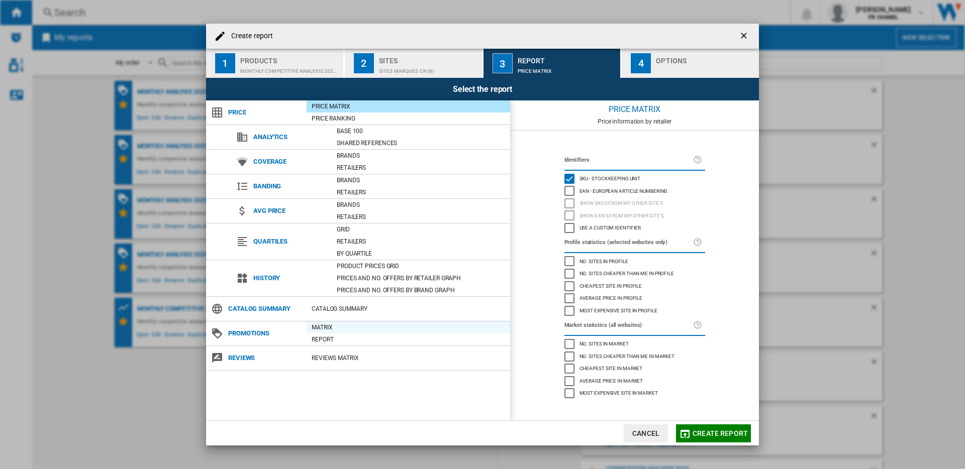
click at [341, 324] on div "Matrix" at bounding box center [409, 328] width 204 height 10
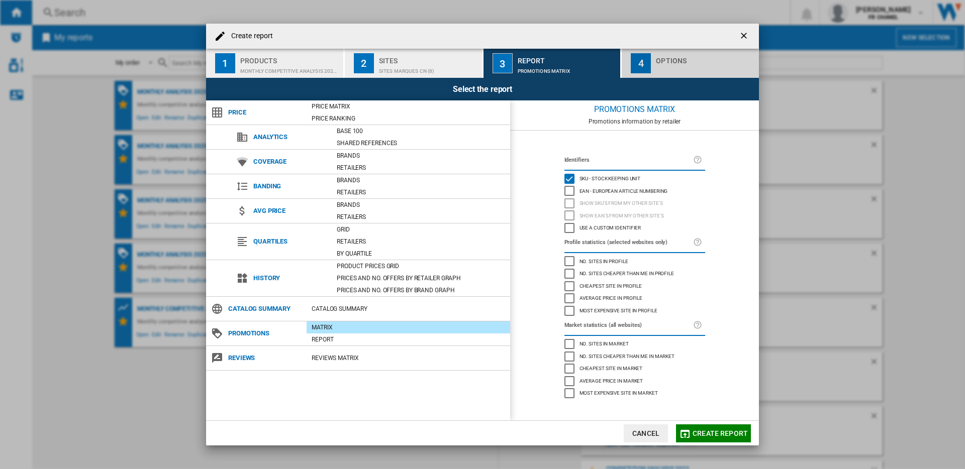
click at [650, 68] on div "4" at bounding box center [641, 63] width 20 height 20
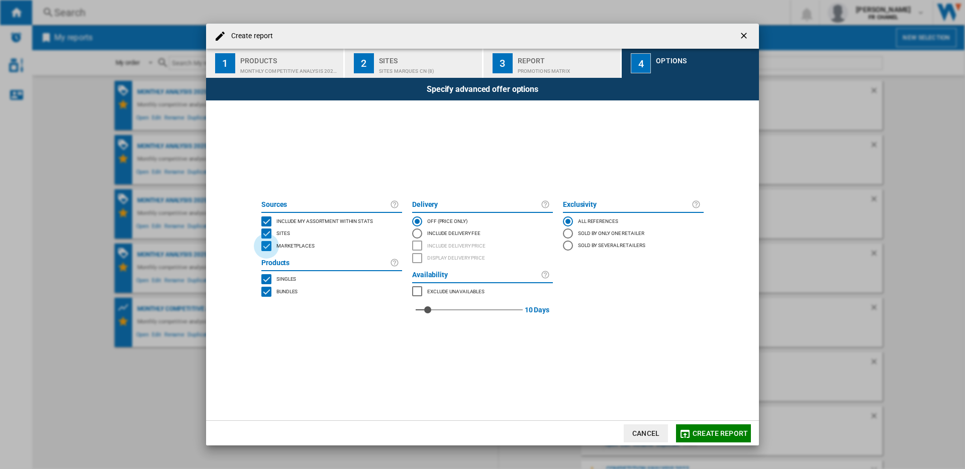
click at [269, 245] on div "MARKETPLACES" at bounding box center [266, 246] width 10 height 10
click at [698, 437] on span "Create report" at bounding box center [720, 434] width 55 height 8
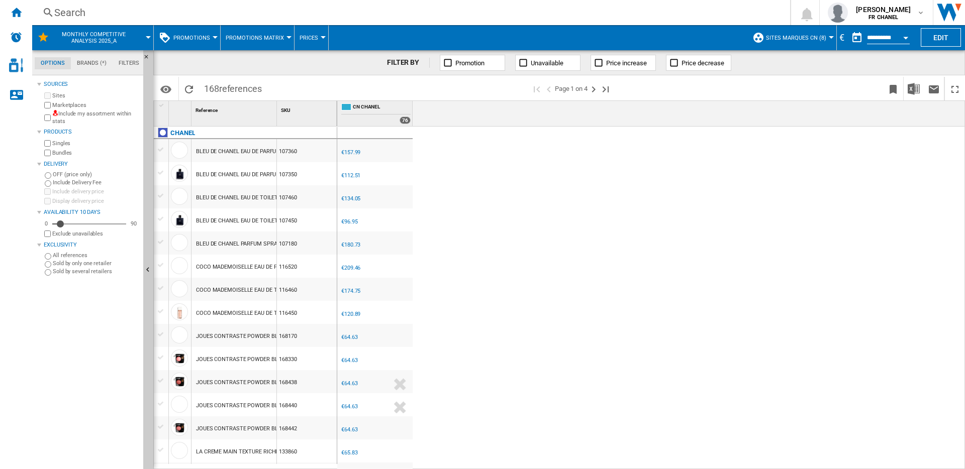
click at [842, 36] on div "€" at bounding box center [842, 37] width 10 height 13
click at [826, 37] on button "SITES MARQUES CN (8)" at bounding box center [798, 37] width 65 height 25
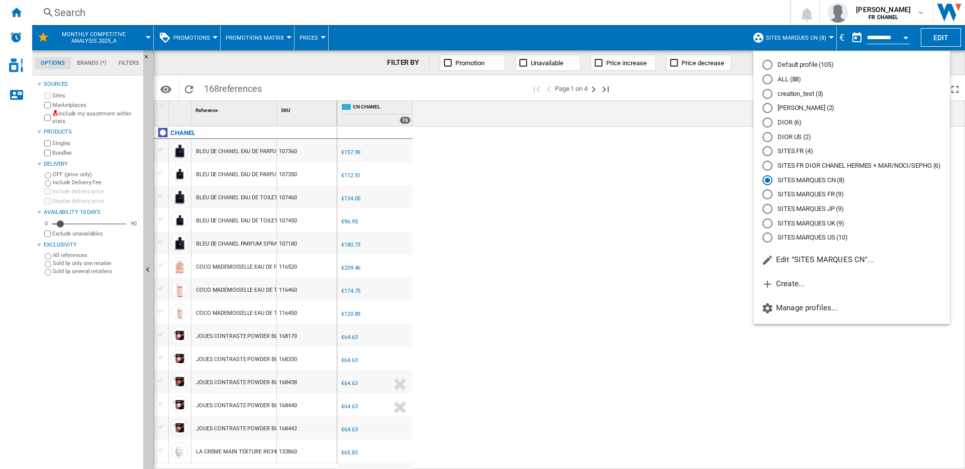
click at [839, 37] on md-backdrop at bounding box center [482, 234] width 965 height 469
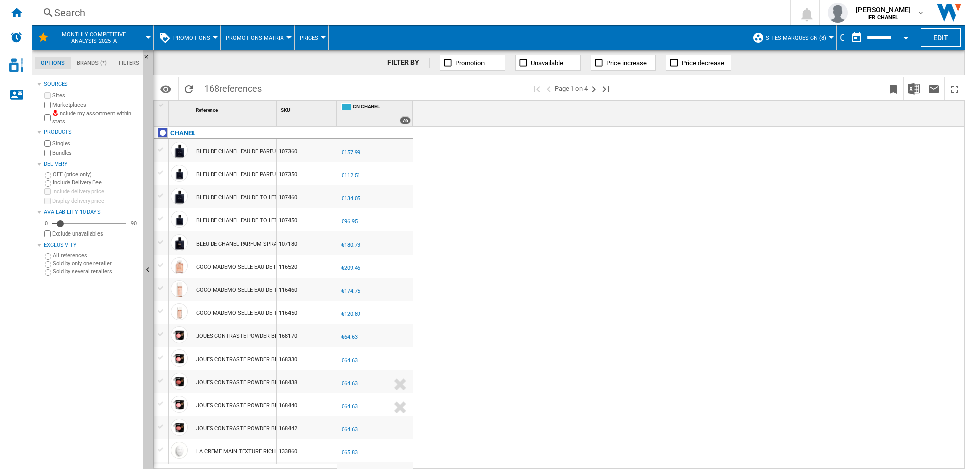
click at [848, 39] on button "button" at bounding box center [857, 38] width 20 height 20
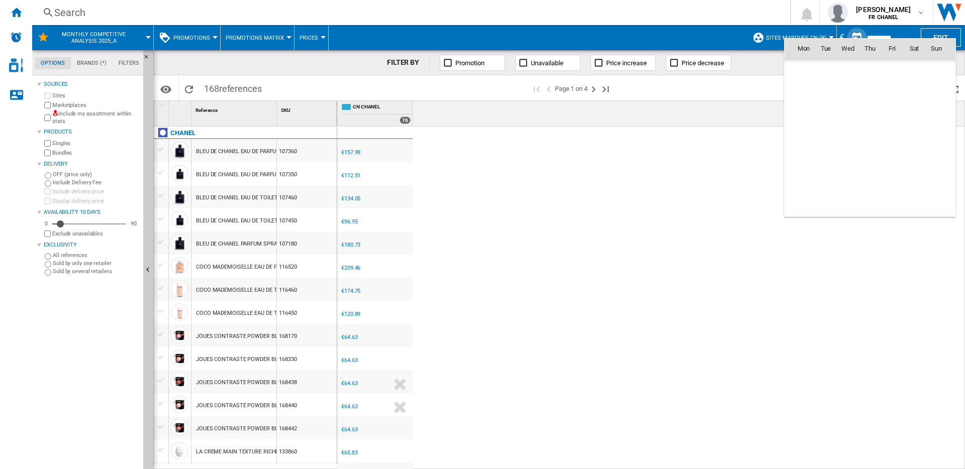
scroll to position [4795, 0]
click at [843, 39] on th "Wed" at bounding box center [848, 49] width 22 height 20
click at [842, 34] on div at bounding box center [482, 234] width 965 height 469
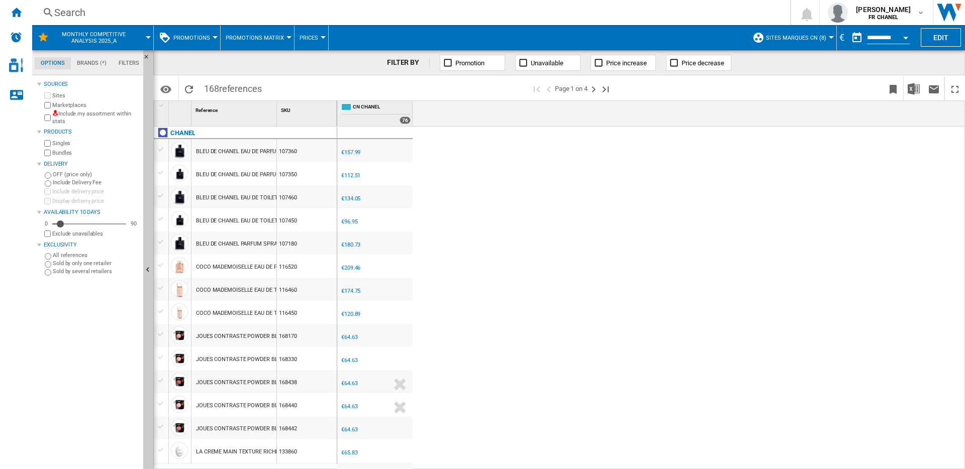
drag, startPoint x: 842, startPoint y: 42, endPoint x: 841, endPoint y: 36, distance: 6.6
click at [842, 42] on div "€" at bounding box center [842, 37] width 10 height 13
click at [841, 36] on div "€" at bounding box center [842, 37] width 10 height 13
click at [846, 35] on div "€" at bounding box center [842, 37] width 10 height 13
click at [844, 42] on div "€" at bounding box center [842, 37] width 10 height 13
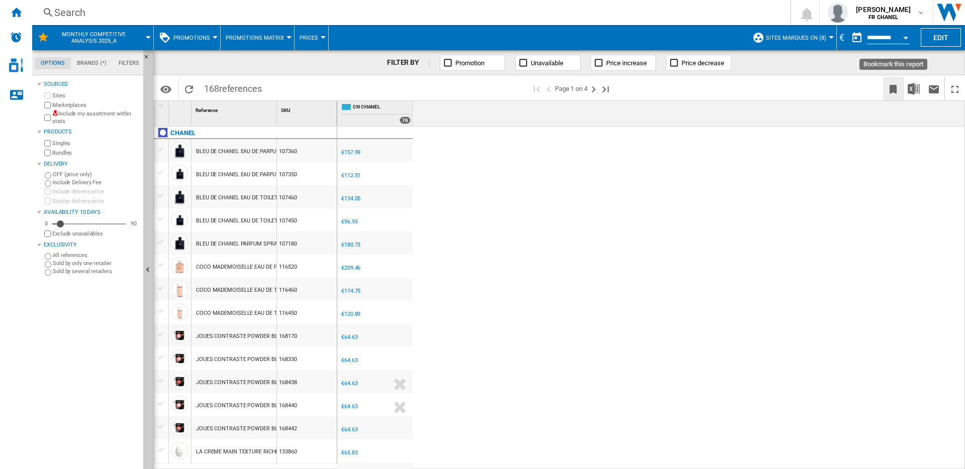
click at [897, 93] on ng-md-icon "Bookmark this report" at bounding box center [893, 89] width 12 height 12
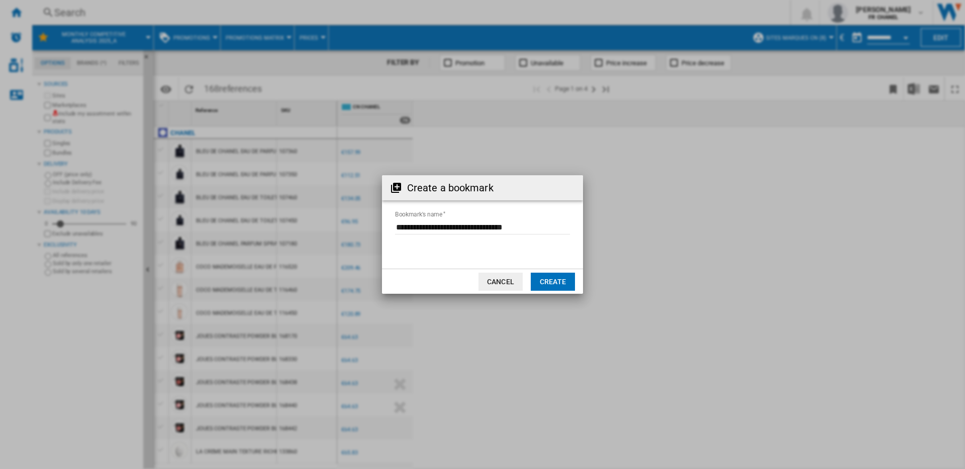
click at [549, 283] on button "Create" at bounding box center [553, 282] width 44 height 18
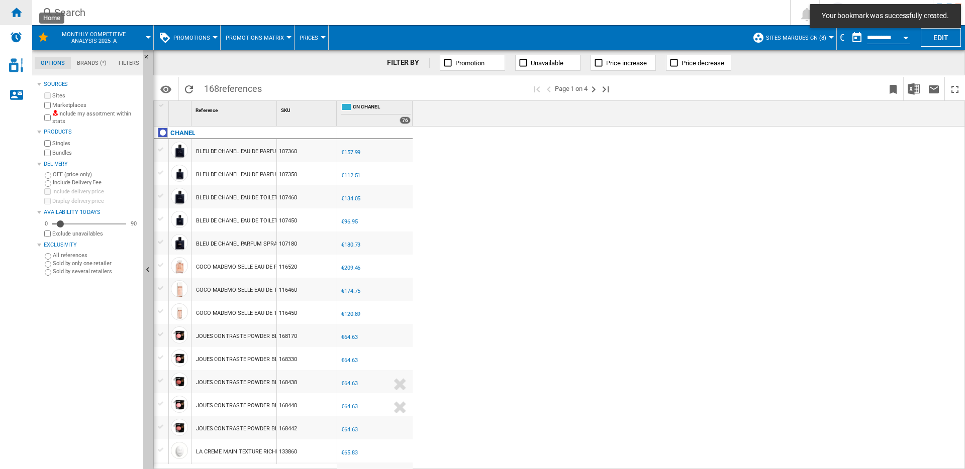
click at [17, 15] on ng-md-icon "Home" at bounding box center [16, 12] width 12 height 12
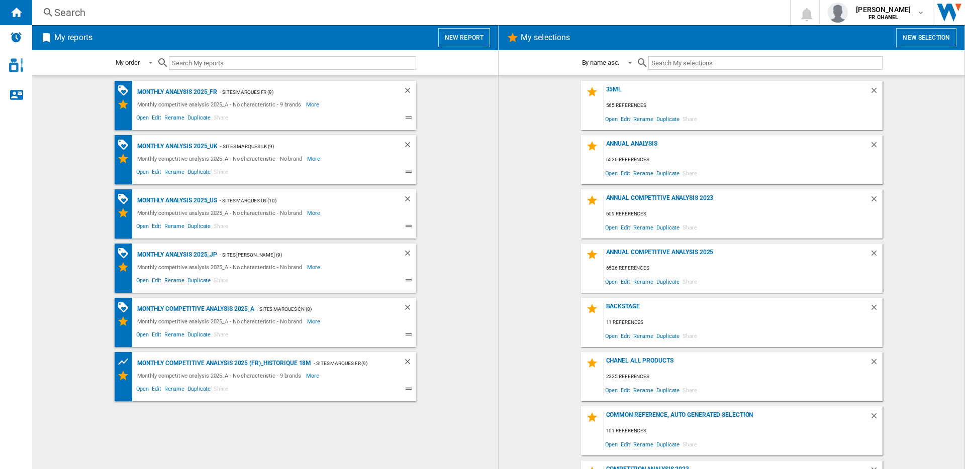
click at [177, 282] on span "Rename" at bounding box center [174, 282] width 23 height 12
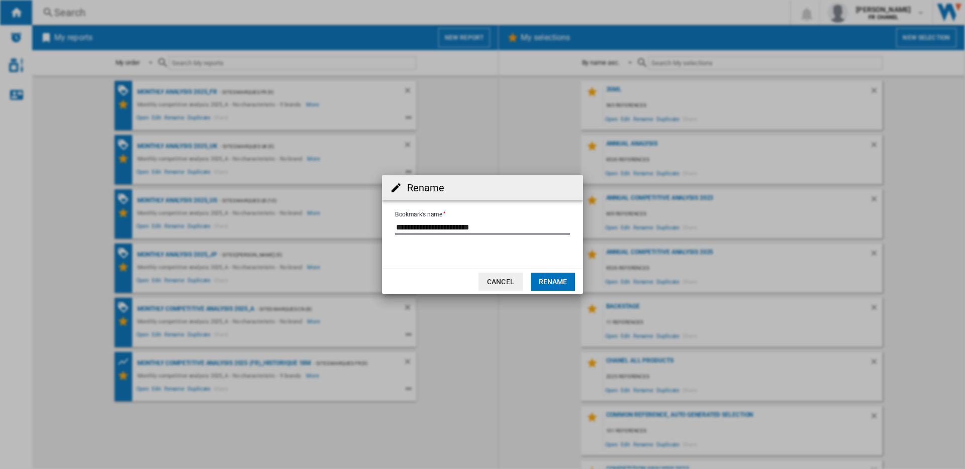
drag, startPoint x: 520, startPoint y: 227, endPoint x: 350, endPoint y: 221, distance: 170.0
click at [350, 221] on div "Rename Bookmark's name Cancel Rename" at bounding box center [482, 234] width 965 height 469
click at [510, 281] on button "Cancel" at bounding box center [501, 282] width 44 height 18
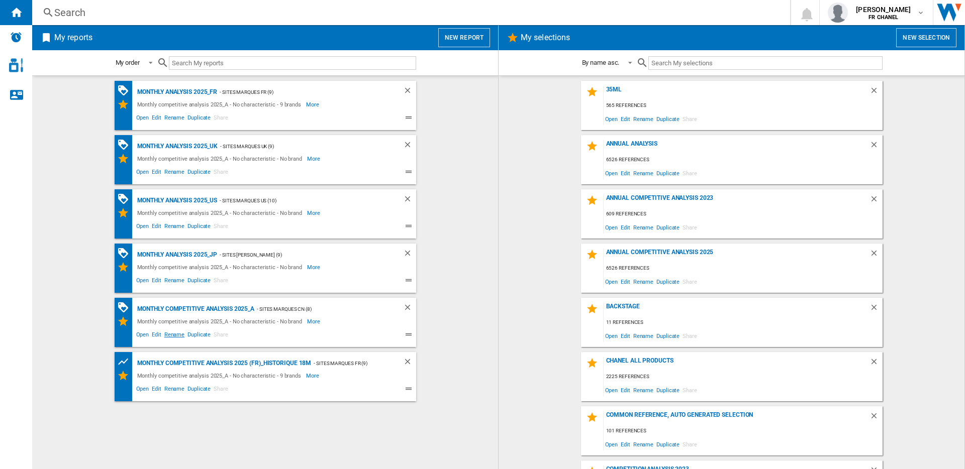
click at [173, 335] on span "Rename" at bounding box center [174, 336] width 23 height 12
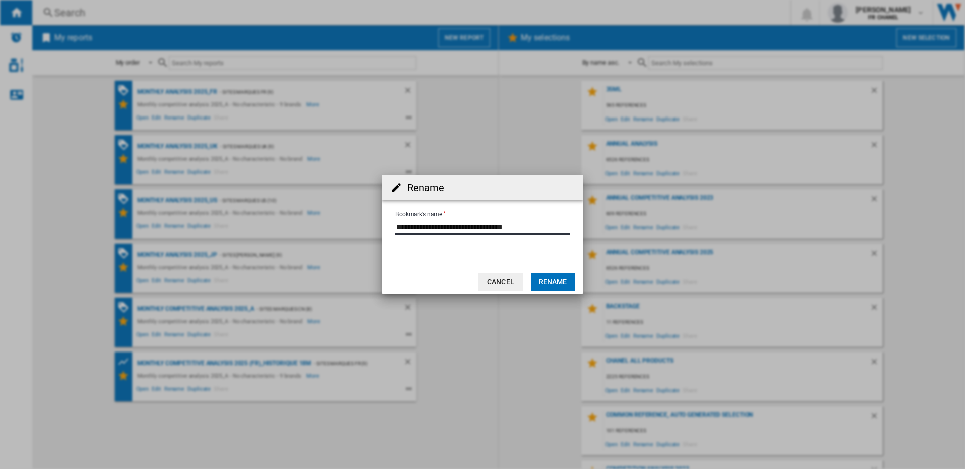
drag, startPoint x: 556, startPoint y: 229, endPoint x: 353, endPoint y: 225, distance: 202.6
click at [353, 225] on div "Rename Bookmark's name Cancel Rename" at bounding box center [482, 234] width 965 height 469
paste input "**********"
drag, startPoint x: 482, startPoint y: 228, endPoint x: 499, endPoint y: 226, distance: 17.2
click at [499, 226] on input "Bookmark's name" at bounding box center [482, 227] width 175 height 15
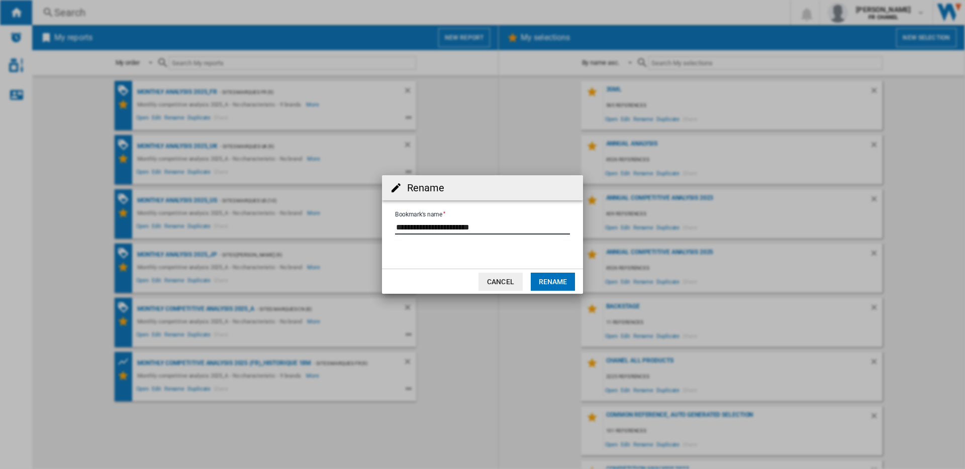
type input "**********"
click at [544, 281] on button "Rename" at bounding box center [553, 282] width 44 height 18
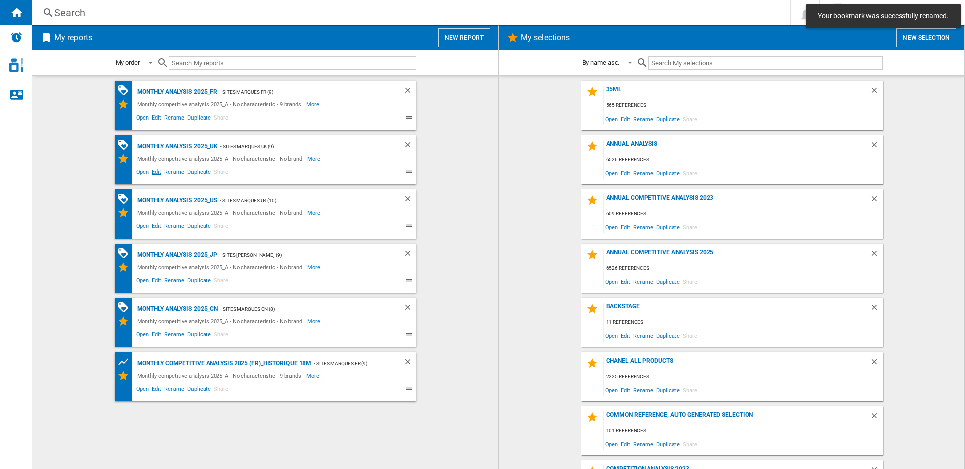
click at [159, 172] on span "Edit" at bounding box center [156, 173] width 13 height 12
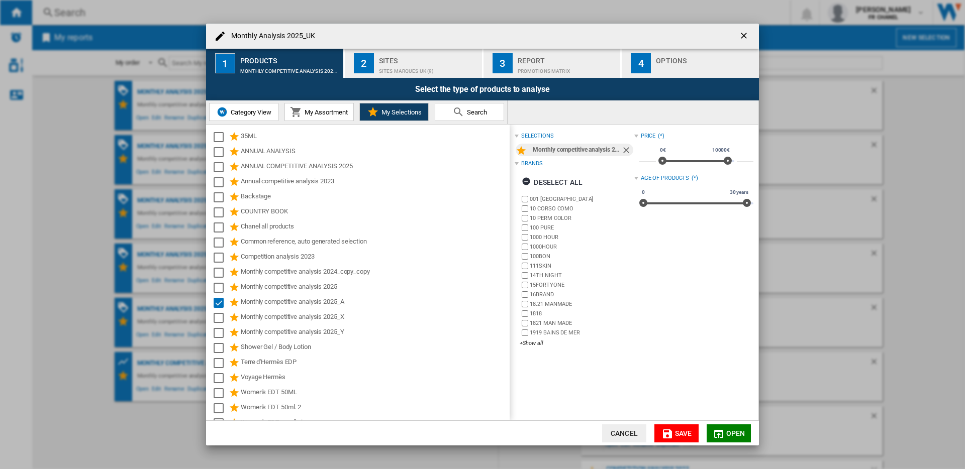
click at [427, 69] on div "SITES MARQUES UK (9)" at bounding box center [428, 68] width 99 height 11
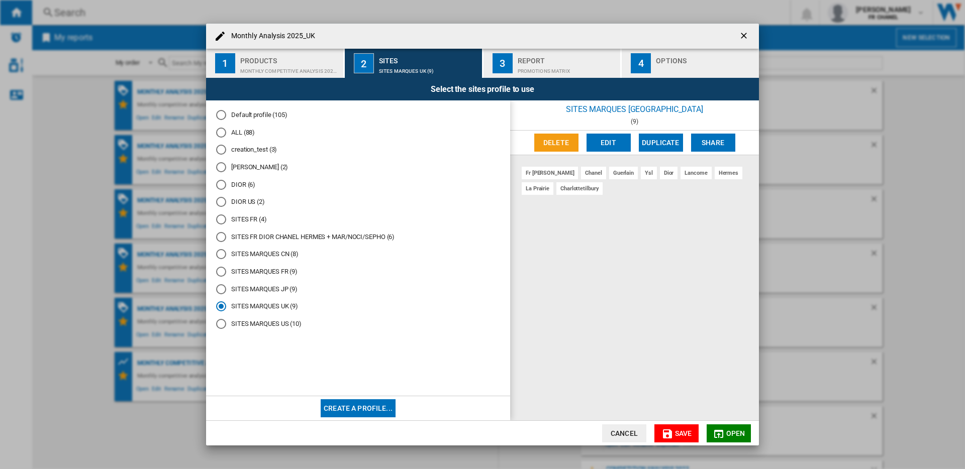
click at [526, 65] on div "PROMOTIONS Matrix" at bounding box center [567, 68] width 99 height 11
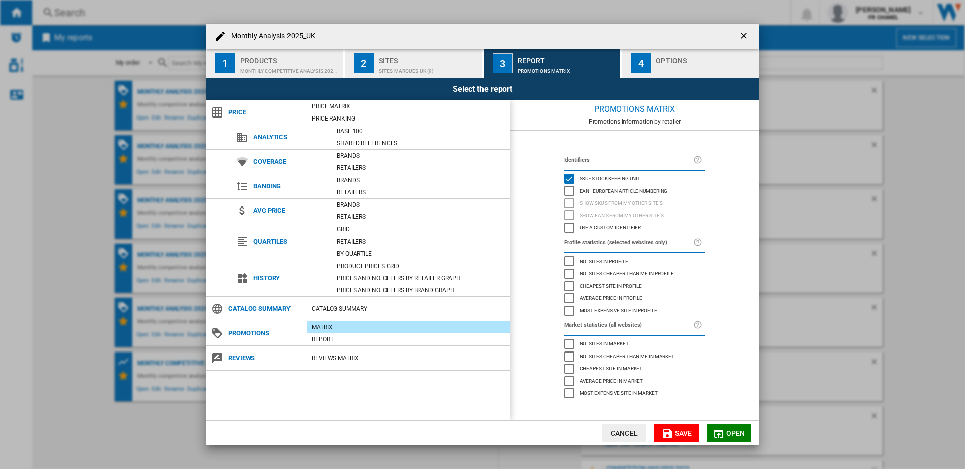
click at [638, 64] on div "4" at bounding box center [641, 63] width 20 height 20
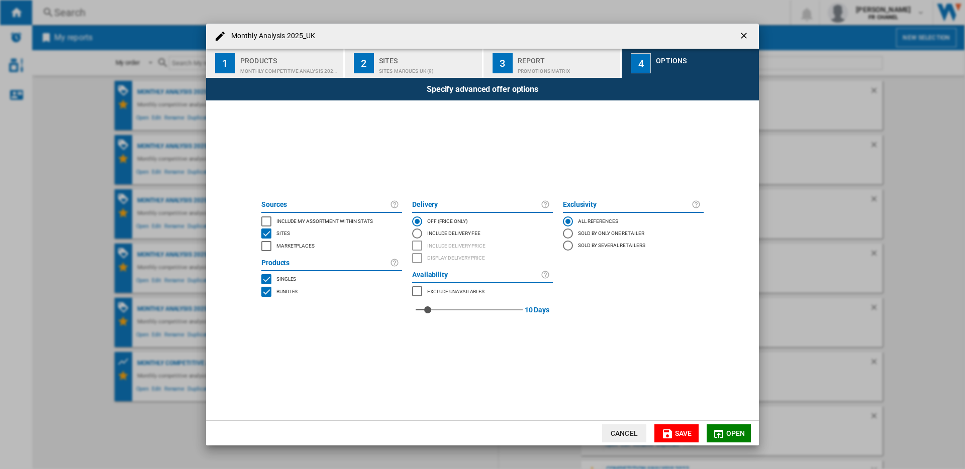
click at [729, 430] on span "Open" at bounding box center [735, 434] width 19 height 8
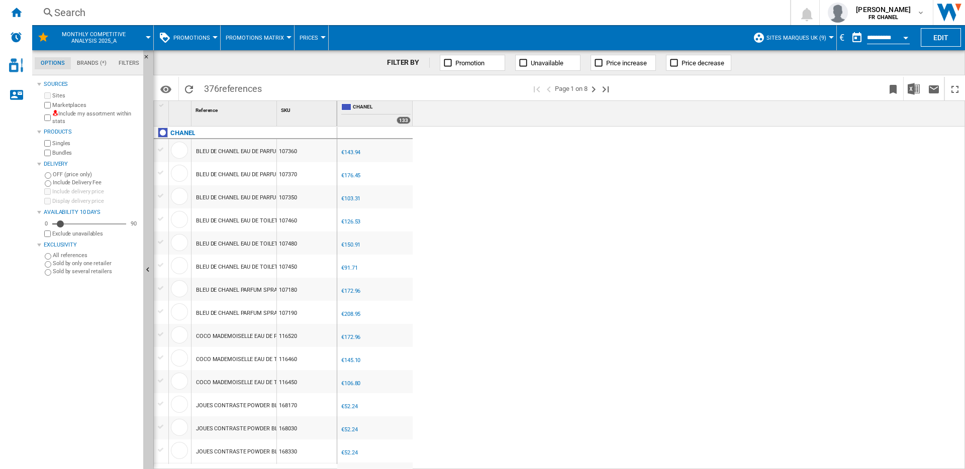
click at [843, 37] on div "€" at bounding box center [842, 37] width 10 height 13
click at [840, 37] on div "€" at bounding box center [842, 37] width 10 height 13
click at [837, 36] on div "€" at bounding box center [842, 37] width 10 height 13
click at [842, 38] on div "€" at bounding box center [842, 37] width 10 height 13
click at [859, 41] on button "button" at bounding box center [857, 38] width 20 height 20
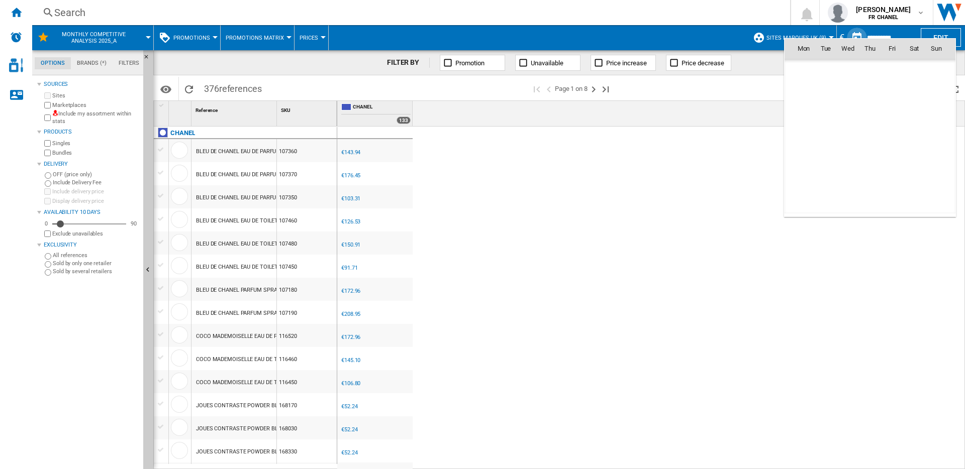
scroll to position [4795, 0]
click at [874, 36] on div at bounding box center [482, 234] width 965 height 469
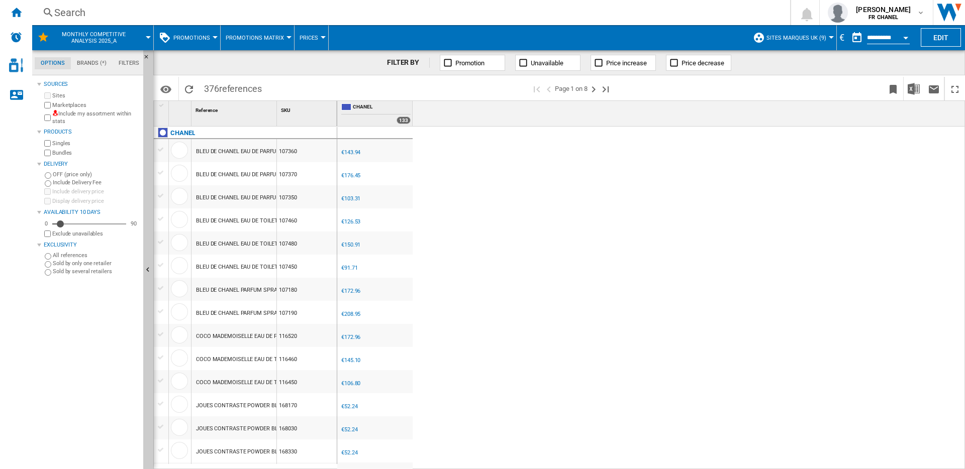
click at [841, 36] on div "€" at bounding box center [842, 37] width 10 height 13
click at [845, 36] on div "€" at bounding box center [842, 37] width 10 height 13
click at [842, 38] on div "€" at bounding box center [842, 37] width 10 height 13
click at [843, 37] on div "€" at bounding box center [842, 37] width 10 height 13
click at [848, 36] on button "button" at bounding box center [857, 38] width 20 height 20
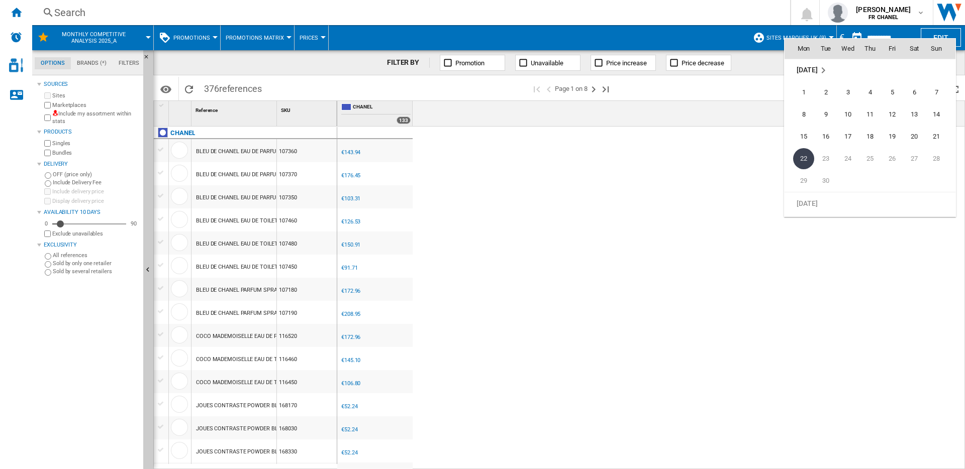
click at [760, 96] on div at bounding box center [482, 234] width 965 height 469
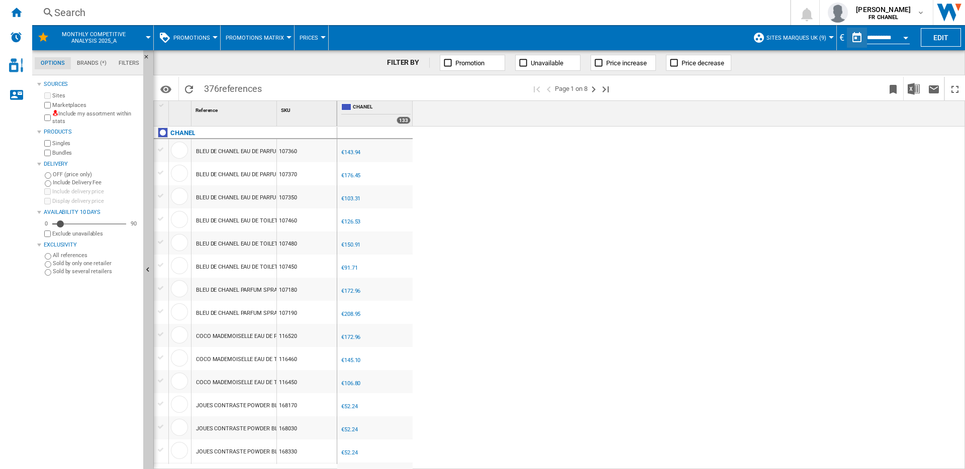
click at [135, 61] on md-tab-item "Filters" at bounding box center [129, 63] width 33 height 12
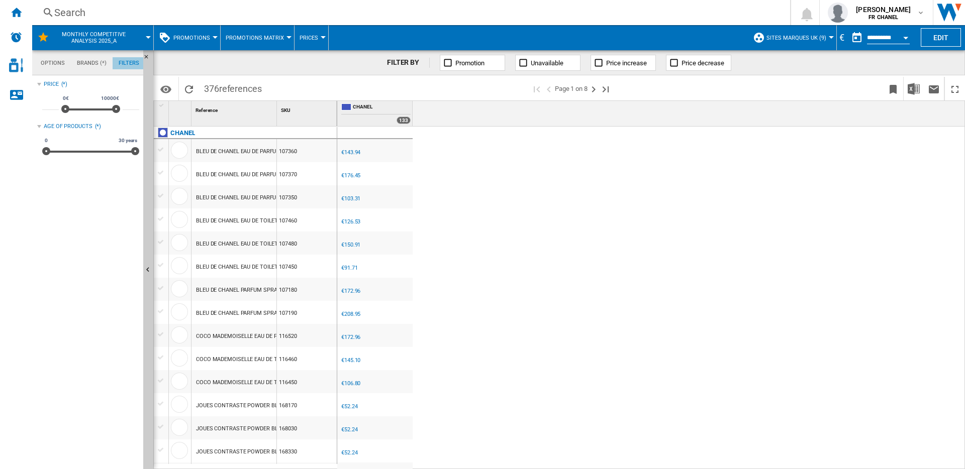
scroll to position [65, 0]
click at [91, 62] on md-tab-item "Brands (*)" at bounding box center [92, 63] width 42 height 12
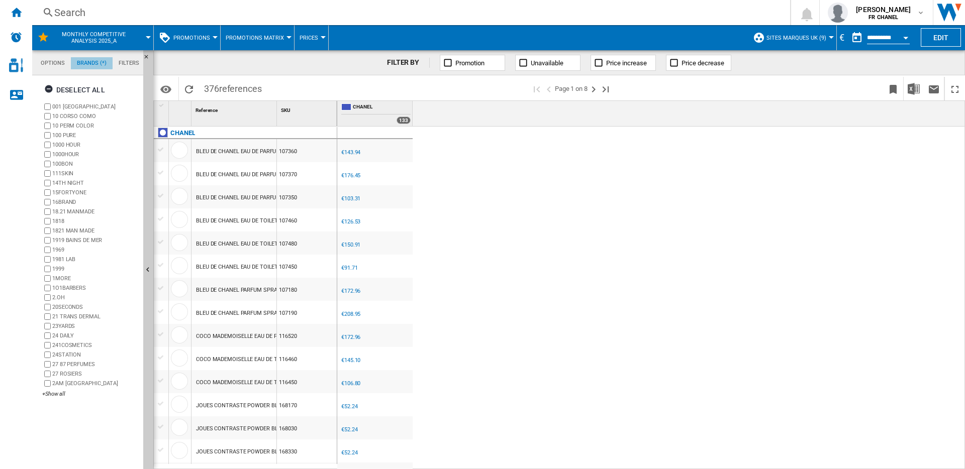
scroll to position [39, 0]
click at [55, 62] on md-tab-item "Options" at bounding box center [53, 63] width 36 height 12
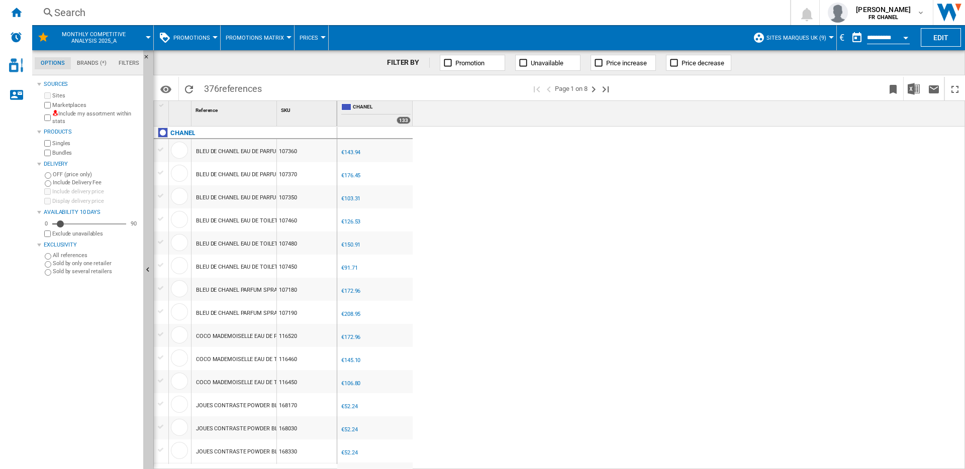
click at [823, 32] on md-menu "SITES MARQUES UK (9) Default profile (105) ALL (88) creation_test (3) DE DOUGLA…" at bounding box center [792, 37] width 89 height 25
click at [841, 37] on div "€" at bounding box center [842, 37] width 10 height 13
click at [847, 38] on button "button" at bounding box center [857, 38] width 20 height 20
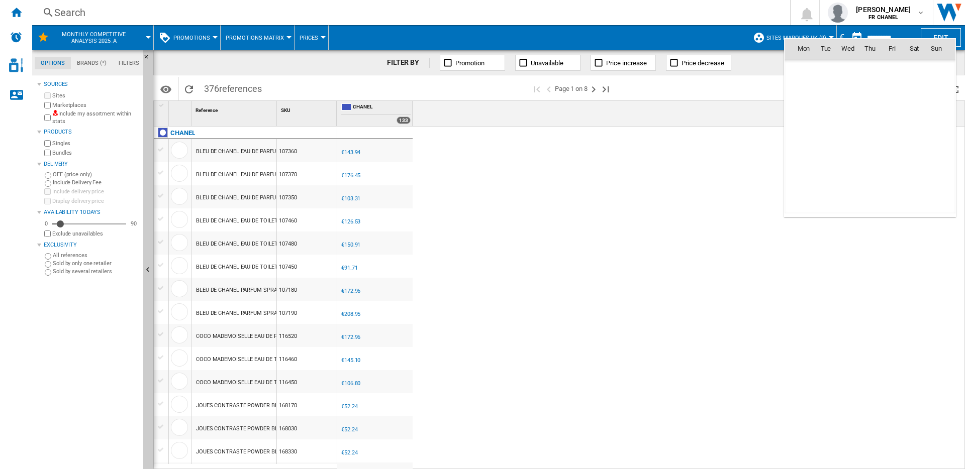
scroll to position [4795, 0]
click at [779, 69] on div at bounding box center [482, 234] width 965 height 469
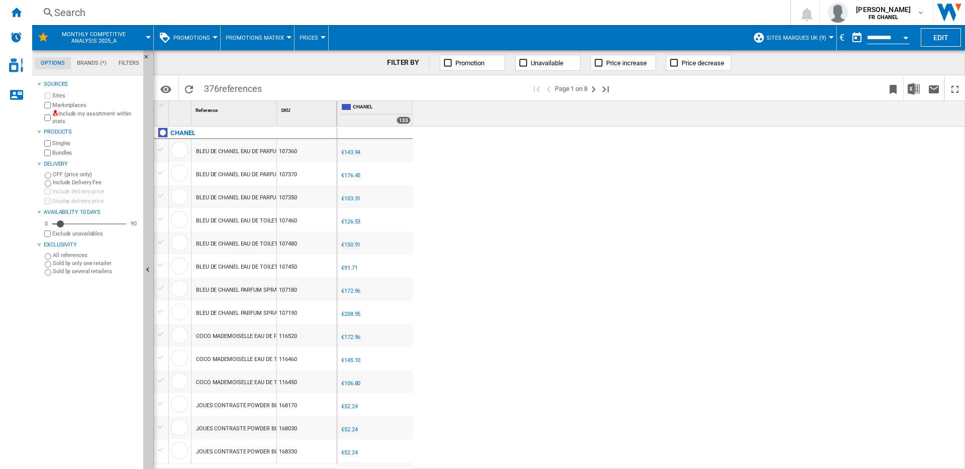
click at [840, 38] on div "€" at bounding box center [842, 37] width 10 height 13
click at [21, 20] on div "Home" at bounding box center [16, 12] width 32 height 25
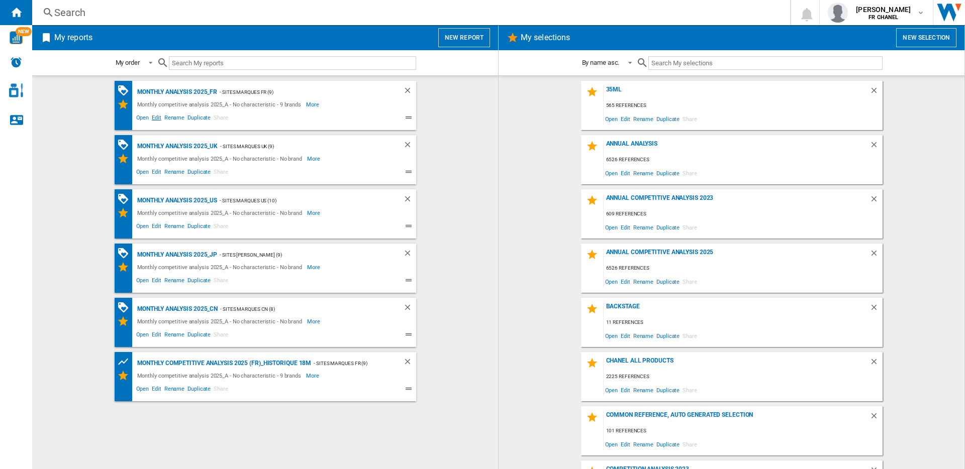
click at [155, 118] on span "Edit" at bounding box center [156, 119] width 13 height 12
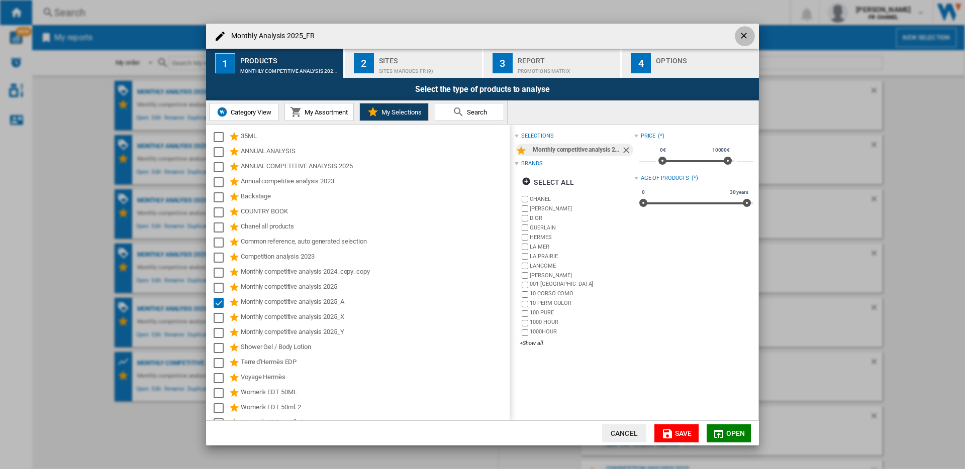
click at [743, 34] on ng-md-icon "getI18NText('BUTTONS.CLOSE_DIALOG')" at bounding box center [745, 37] width 12 height 12
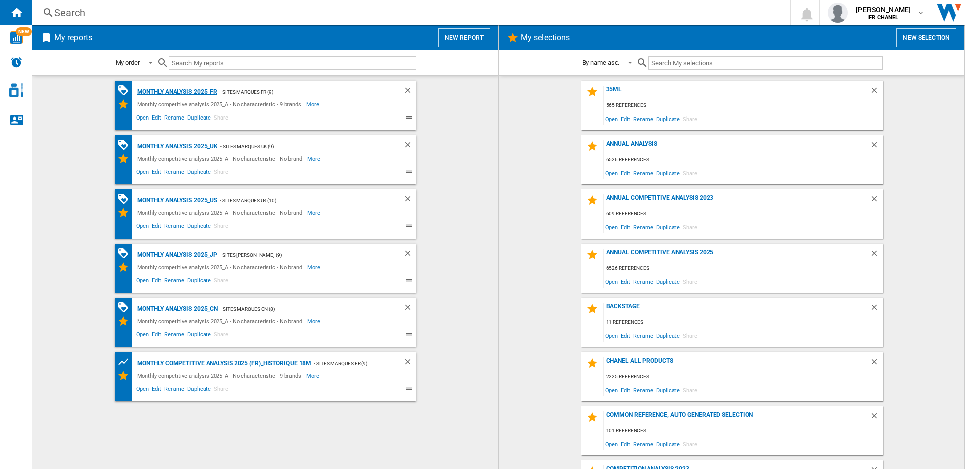
click at [198, 91] on div "Monthly Analysis 2025_FR" at bounding box center [176, 92] width 83 height 13
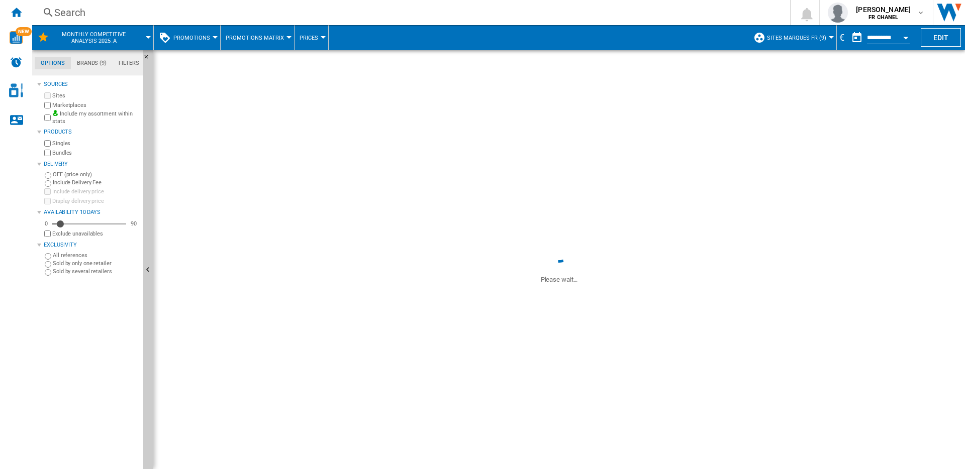
click at [842, 38] on div "€" at bounding box center [842, 37] width 10 height 13
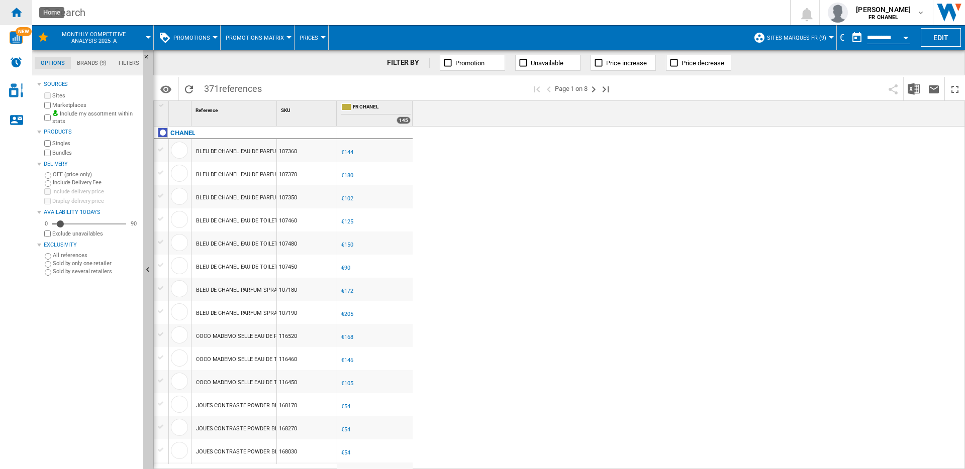
click at [15, 14] on ng-md-icon "Home" at bounding box center [16, 12] width 12 height 12
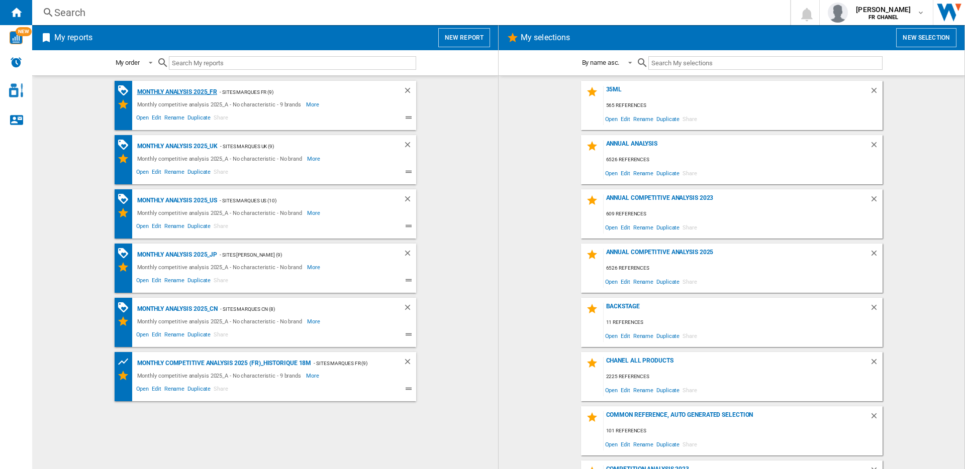
click at [174, 92] on div "Monthly Analysis 2025_FR" at bounding box center [176, 92] width 83 height 13
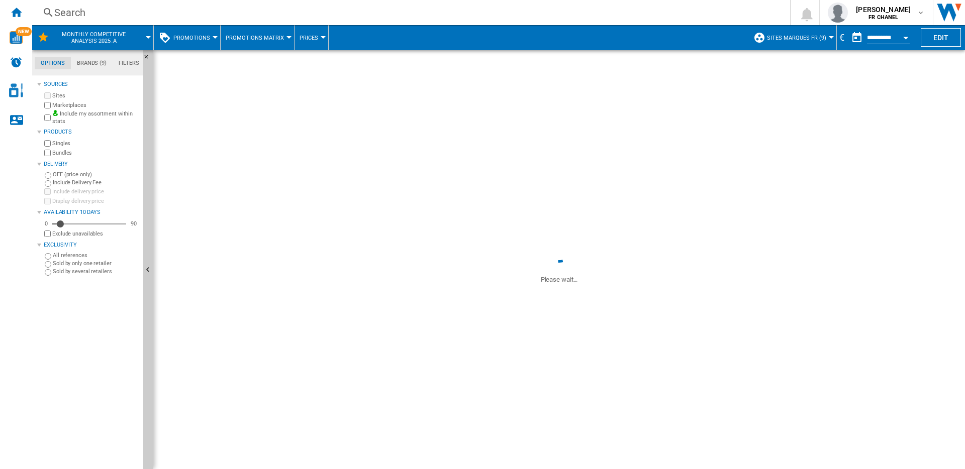
click at [842, 36] on div "€" at bounding box center [842, 37] width 10 height 13
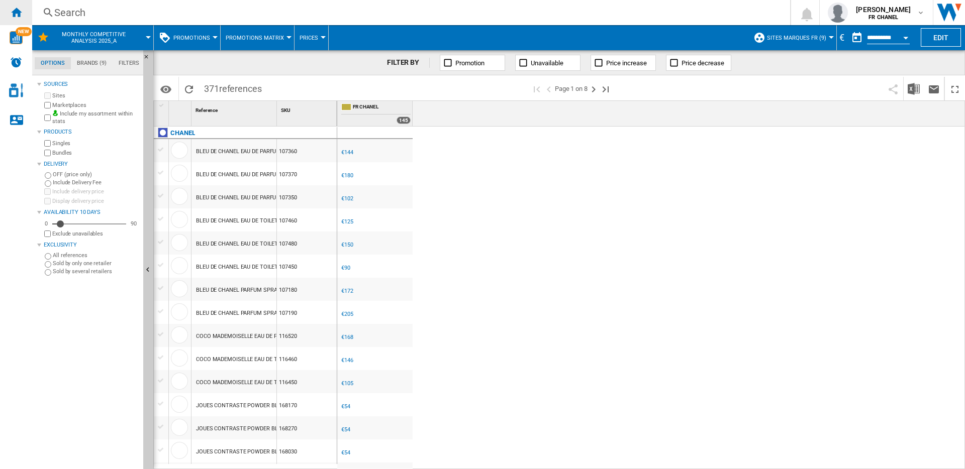
click at [28, 15] on div "Home" at bounding box center [16, 12] width 32 height 25
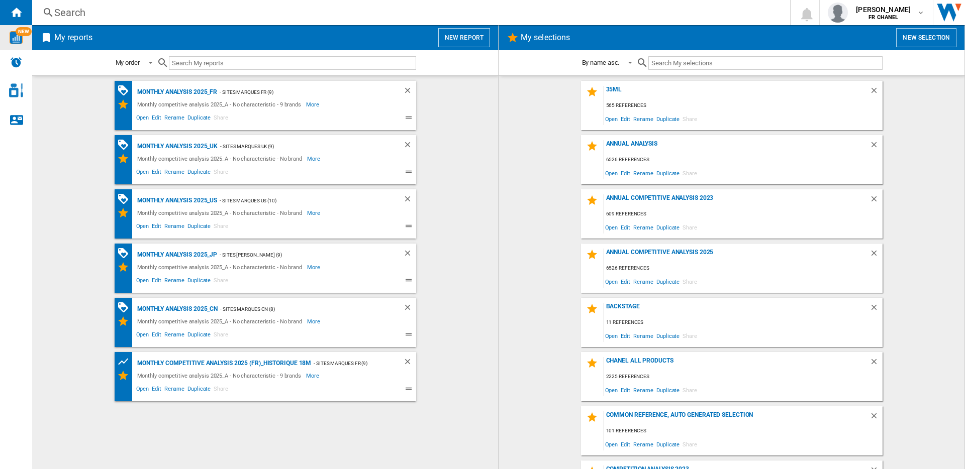
click at [18, 37] on img "WiseCard" at bounding box center [16, 37] width 13 height 13
click at [181, 147] on div "Monthly Analysis 2025_UK" at bounding box center [176, 146] width 83 height 13
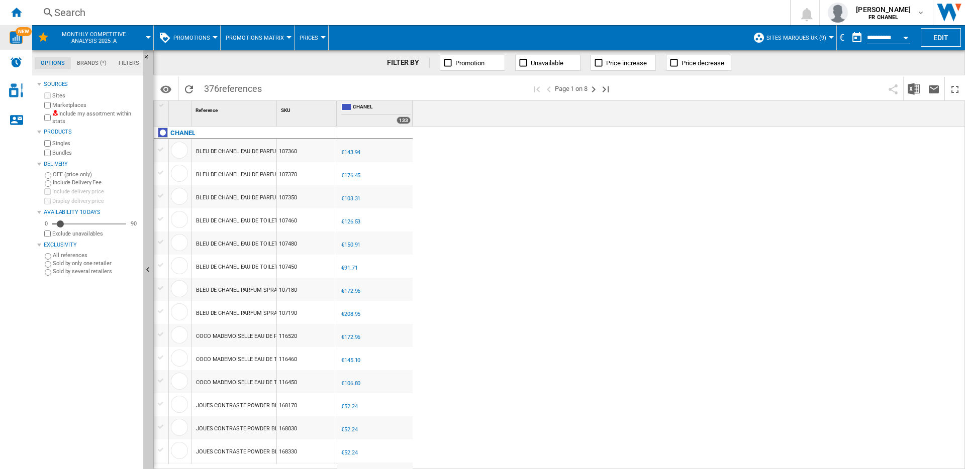
click at [839, 38] on div "€" at bounding box center [842, 37] width 10 height 13
